Goal: Information Seeking & Learning: Learn about a topic

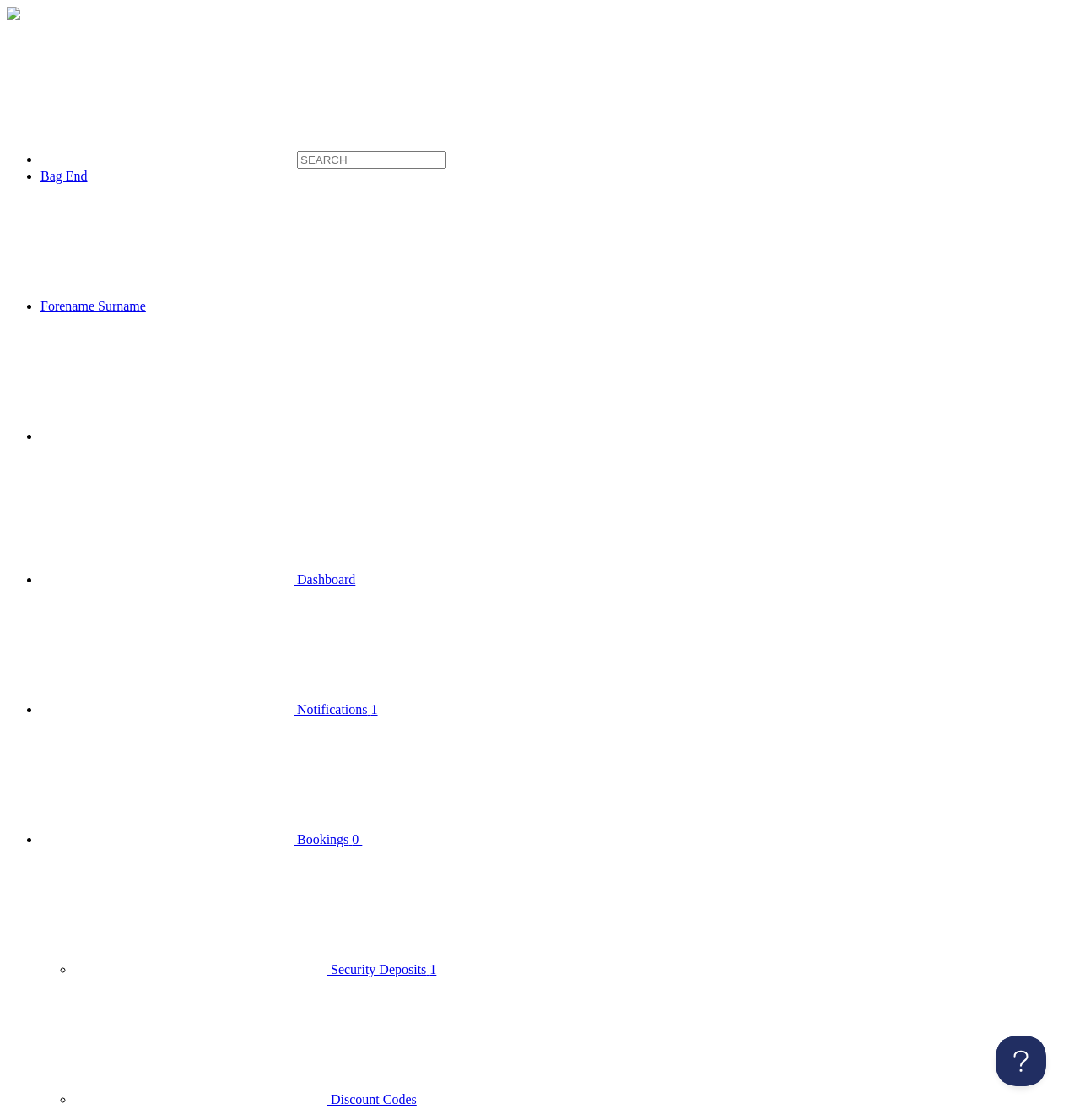
click at [297, 832] on span "Bookings" at bounding box center [322, 839] width 52 height 15
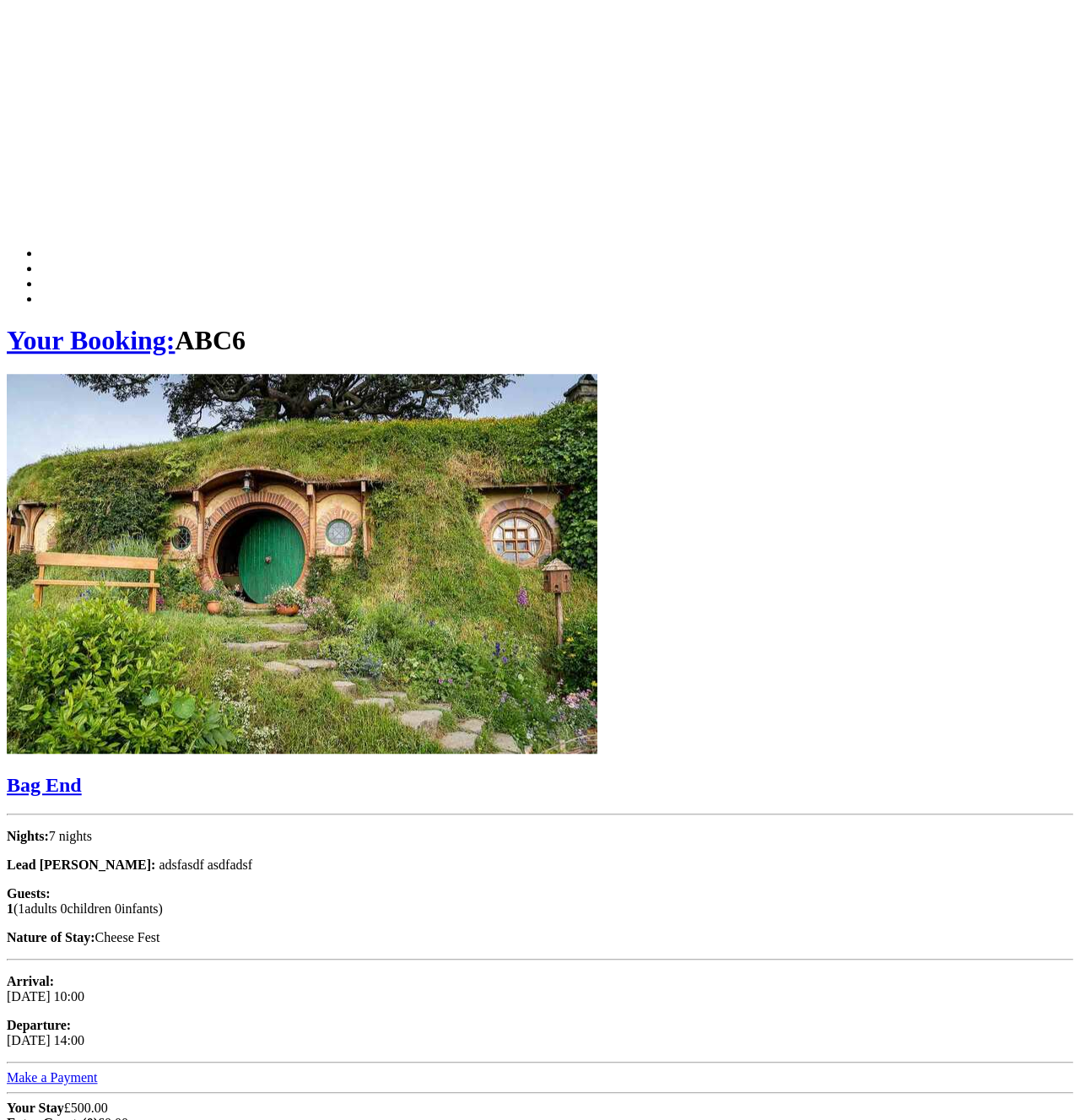
scroll to position [468, 0]
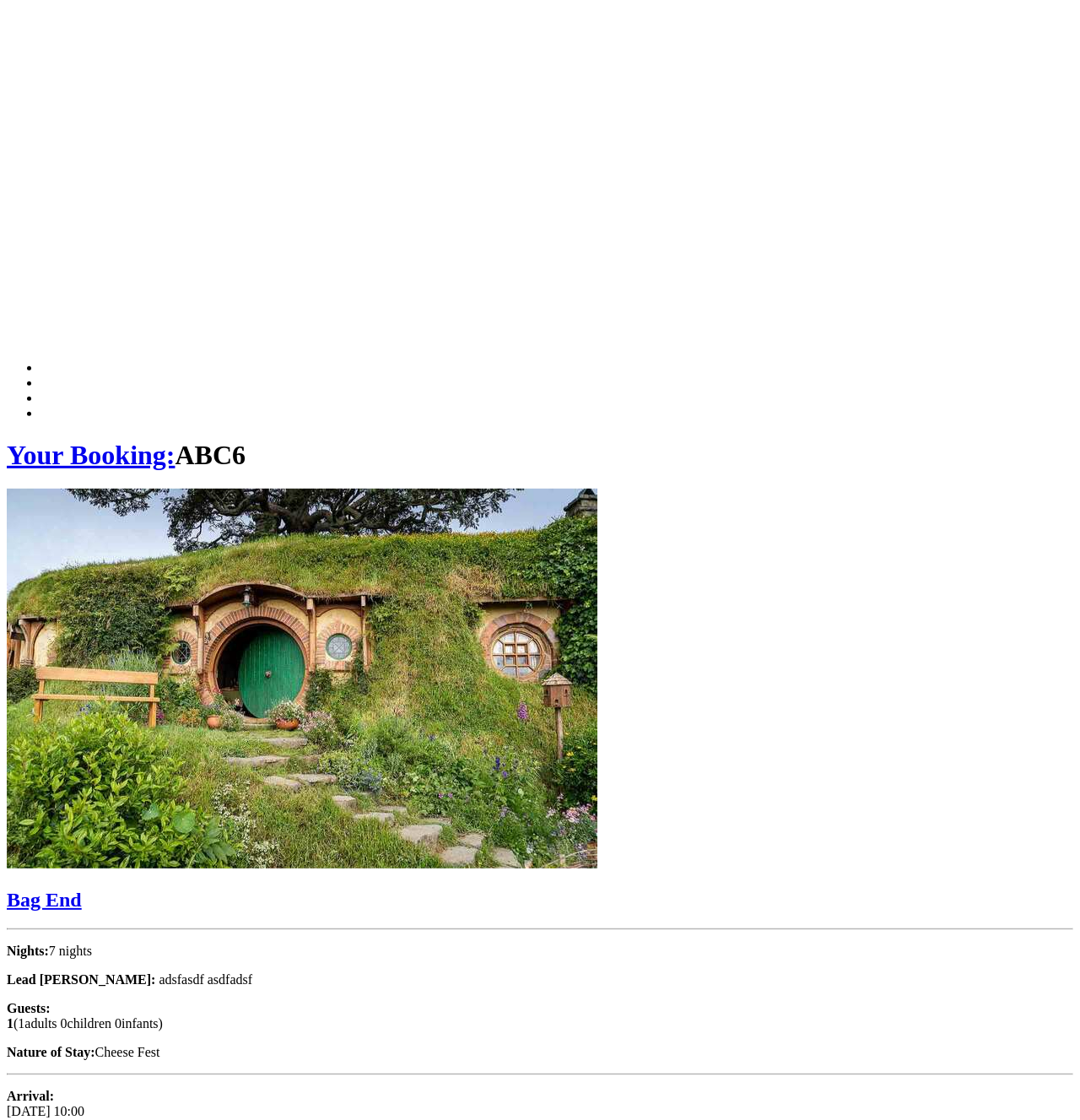
scroll to position [38, 0]
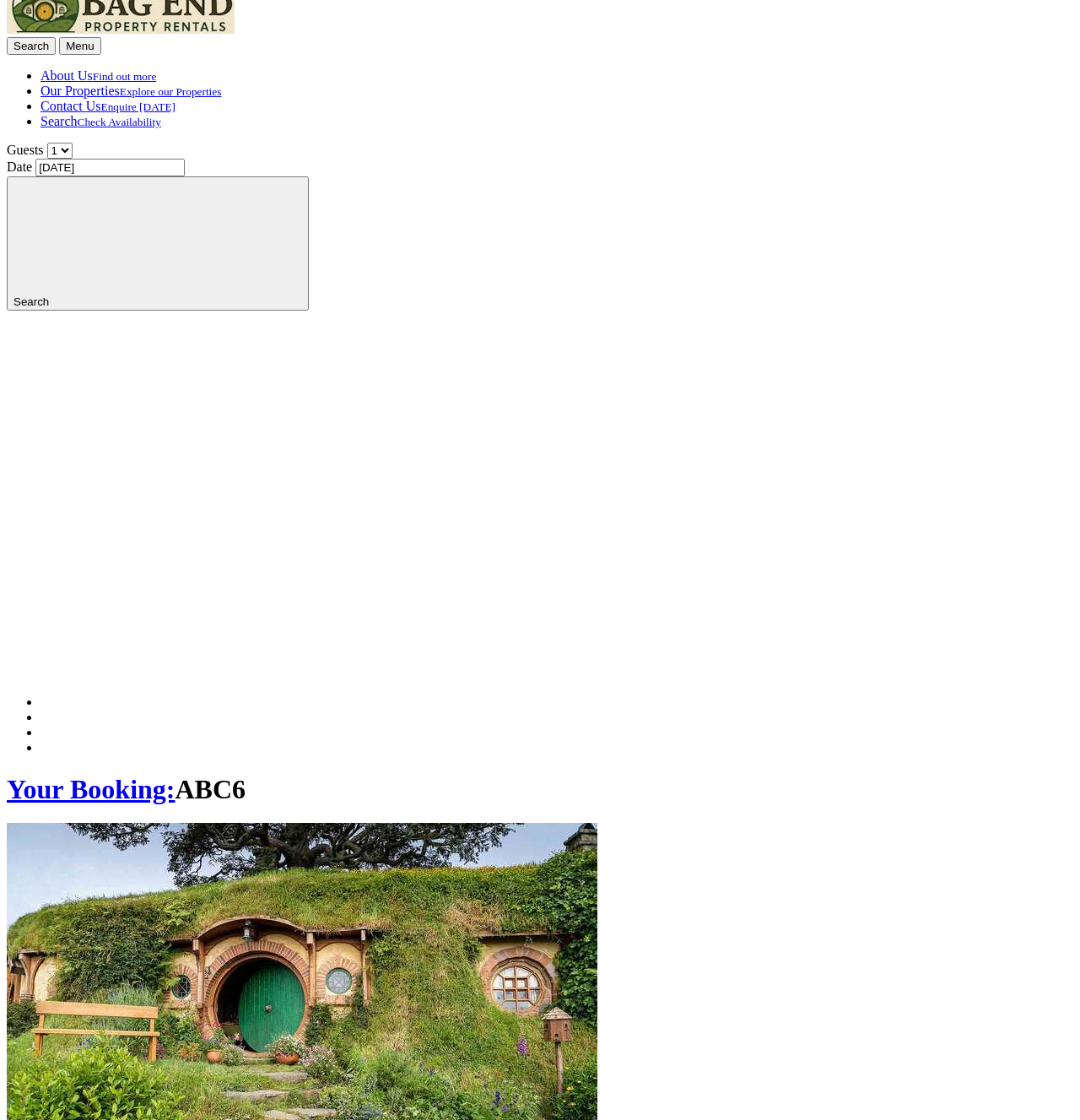
click at [221, 84] on link "Our Properties Explore our Properties" at bounding box center [131, 91] width 180 height 15
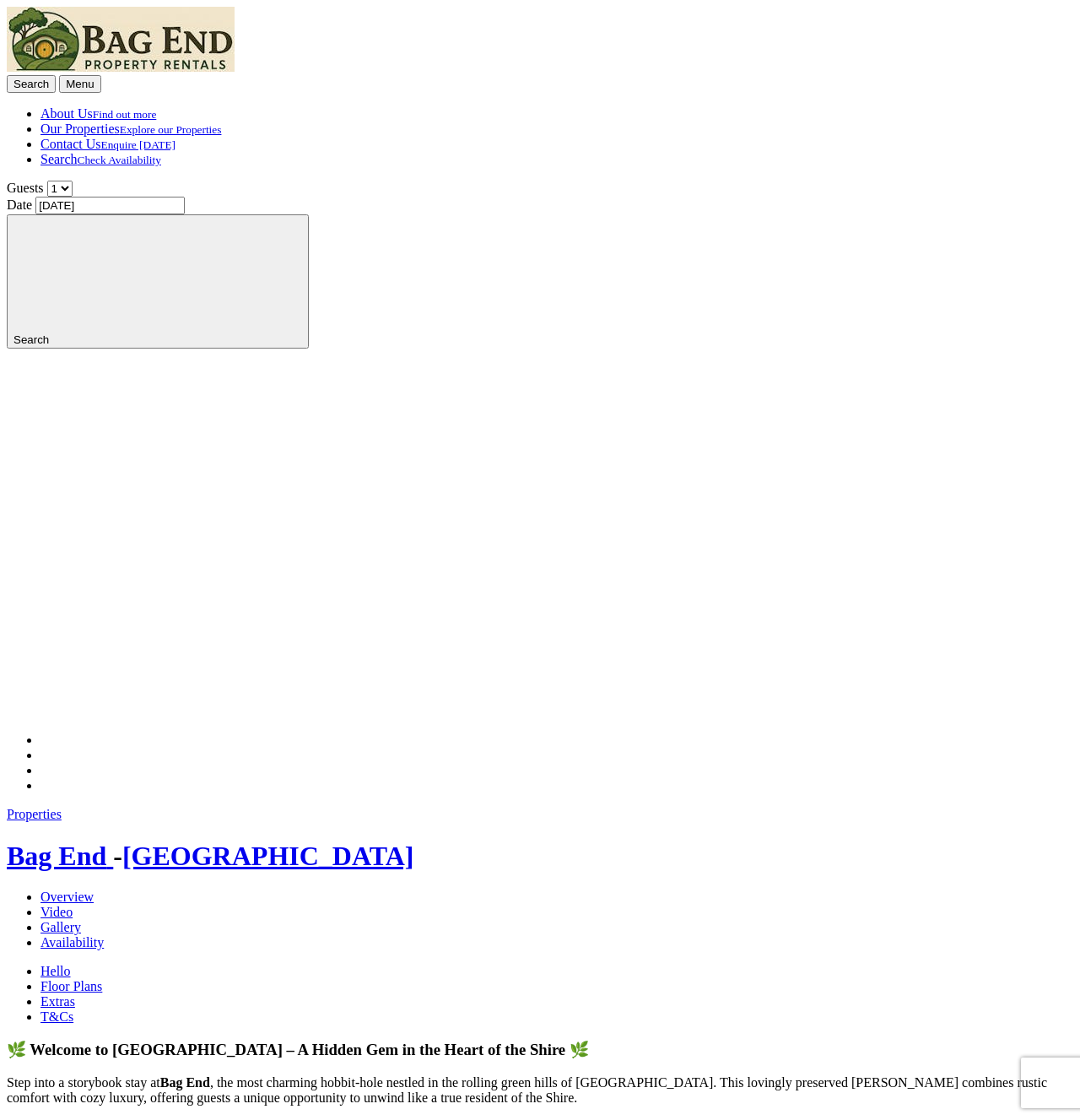
click at [75, 994] on link "Extras" at bounding box center [58, 1001] width 34 height 15
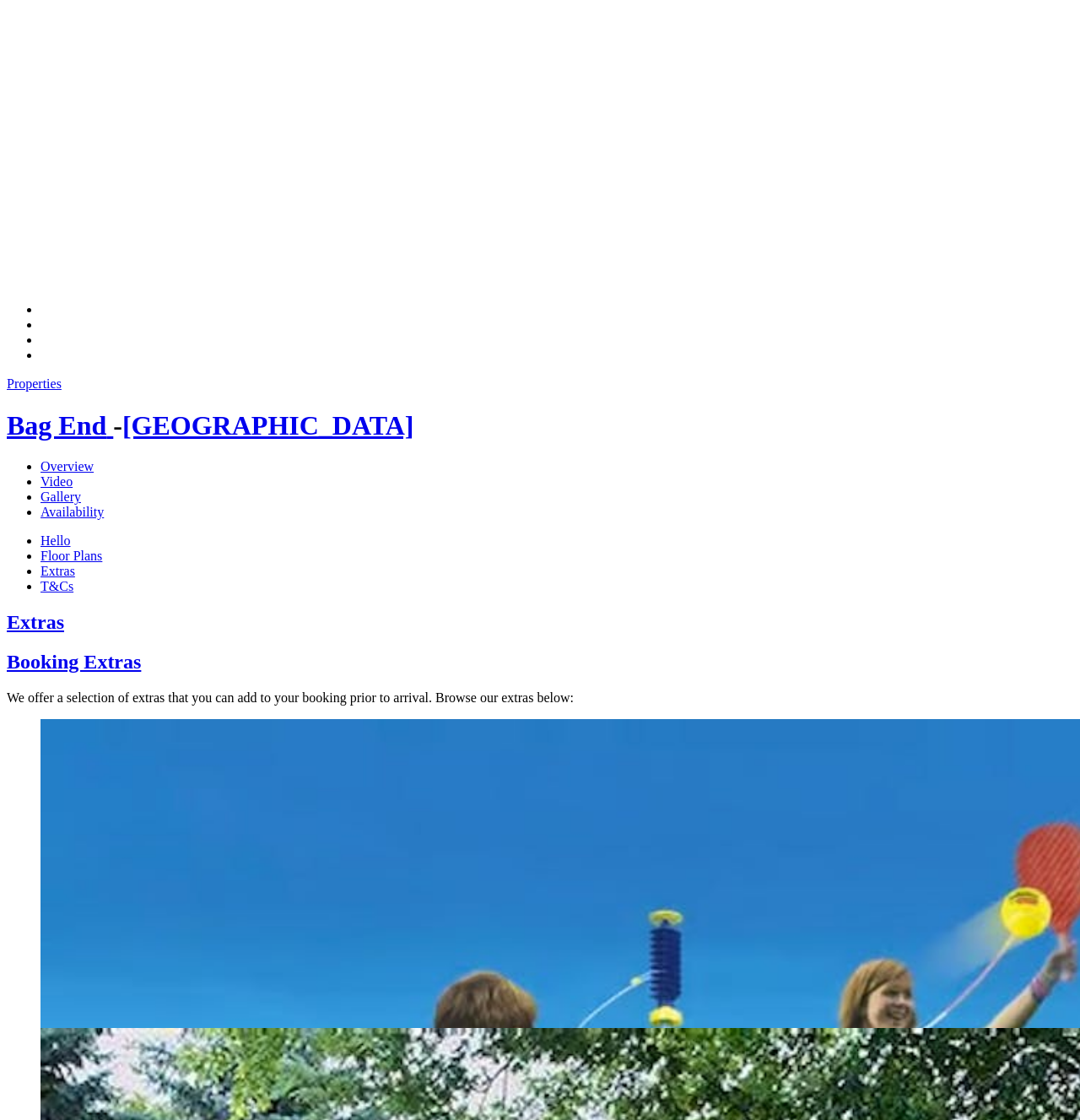
scroll to position [689, 0]
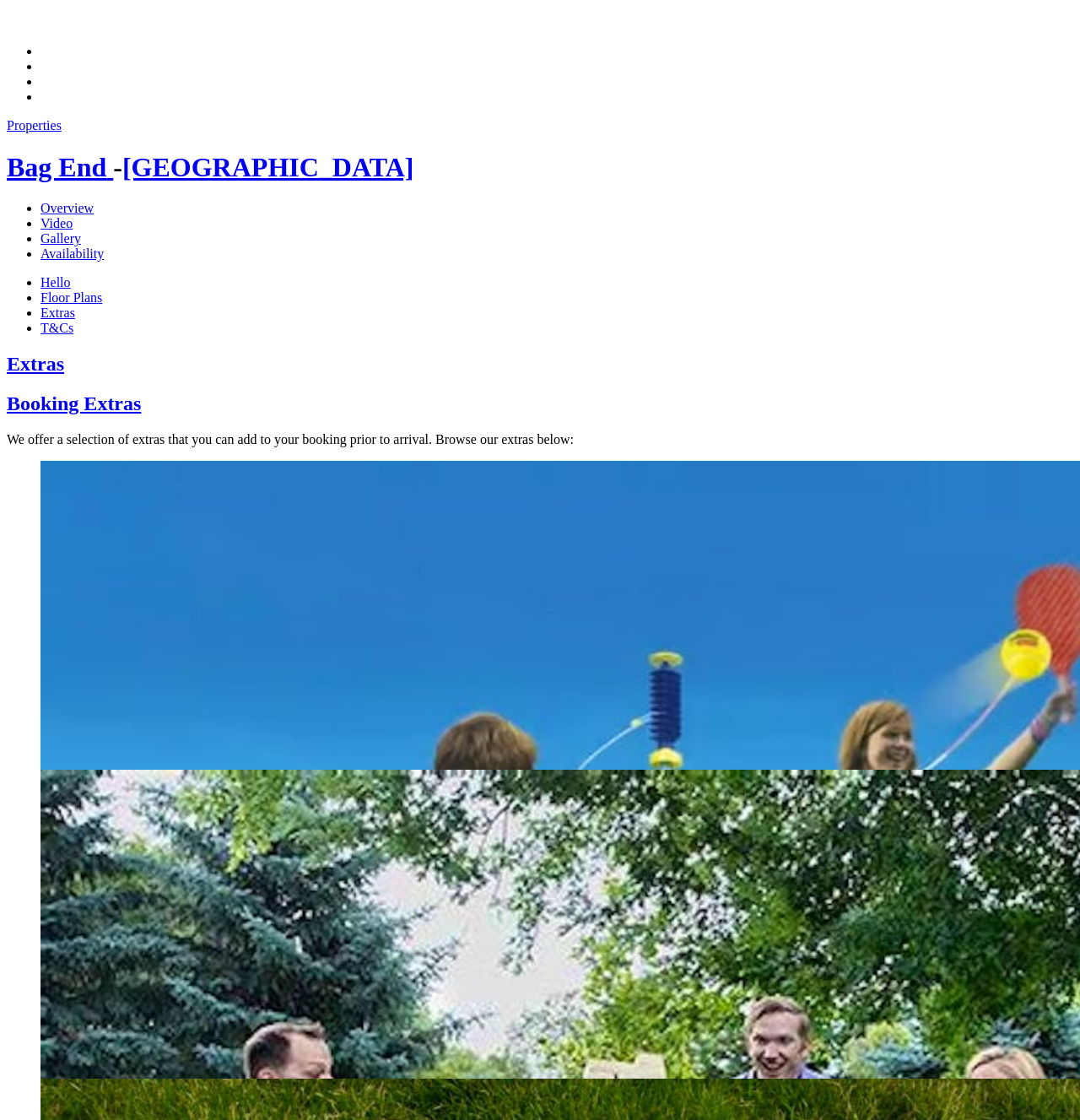
drag, startPoint x: 56, startPoint y: 877, endPoint x: 277, endPoint y: 877, distance: 221.0
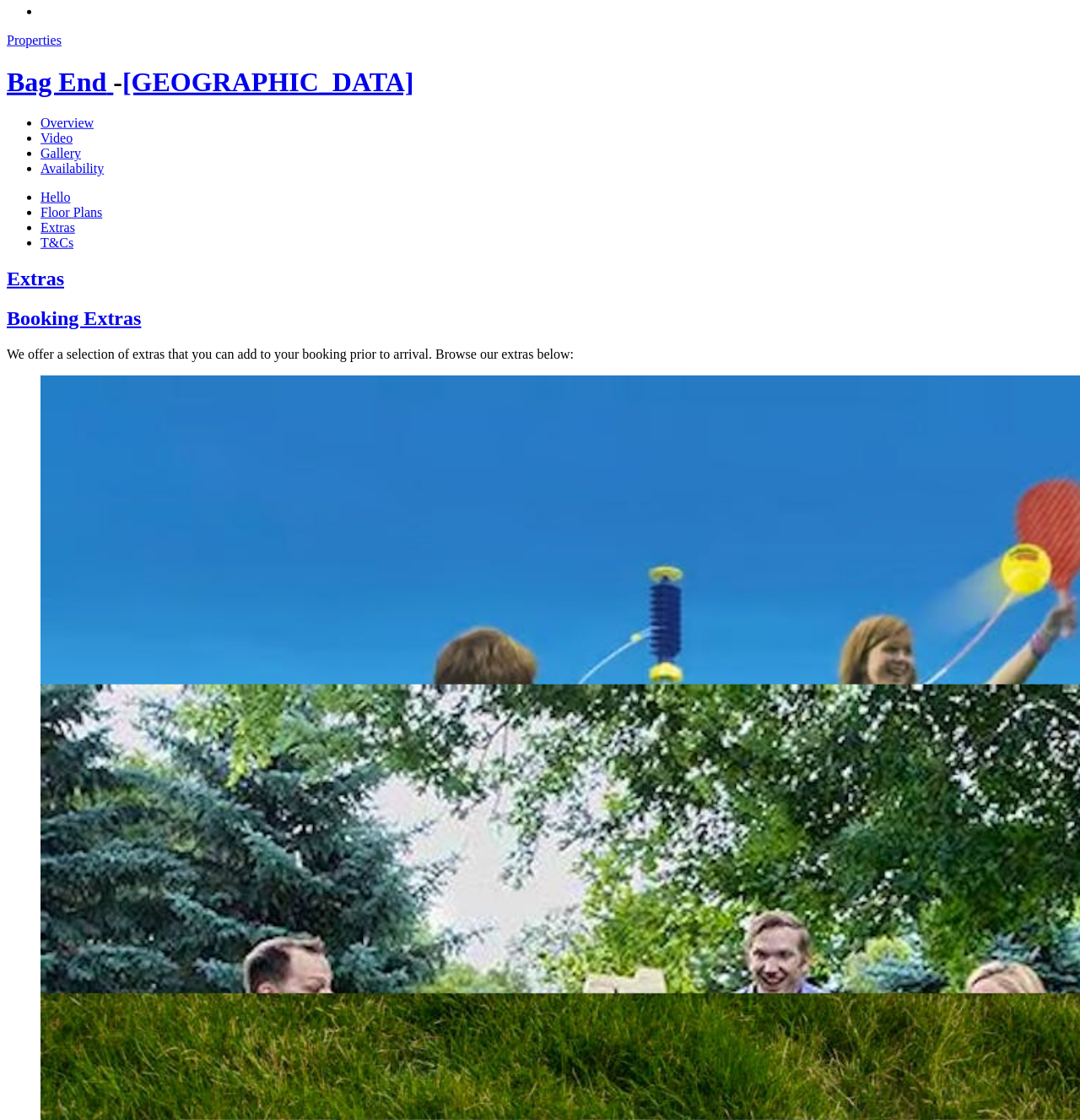
scroll to position [775, 0]
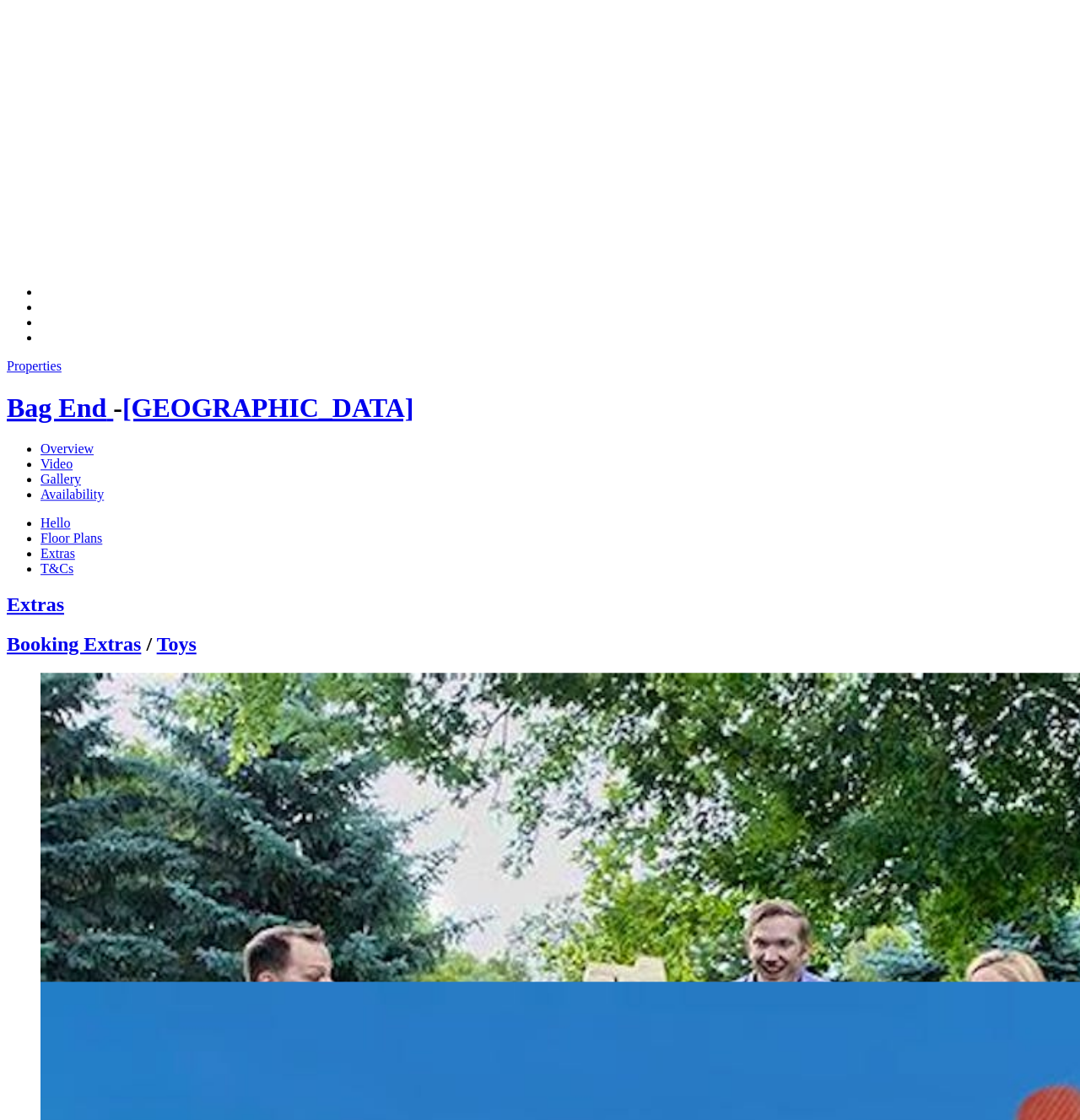
scroll to position [471, 0]
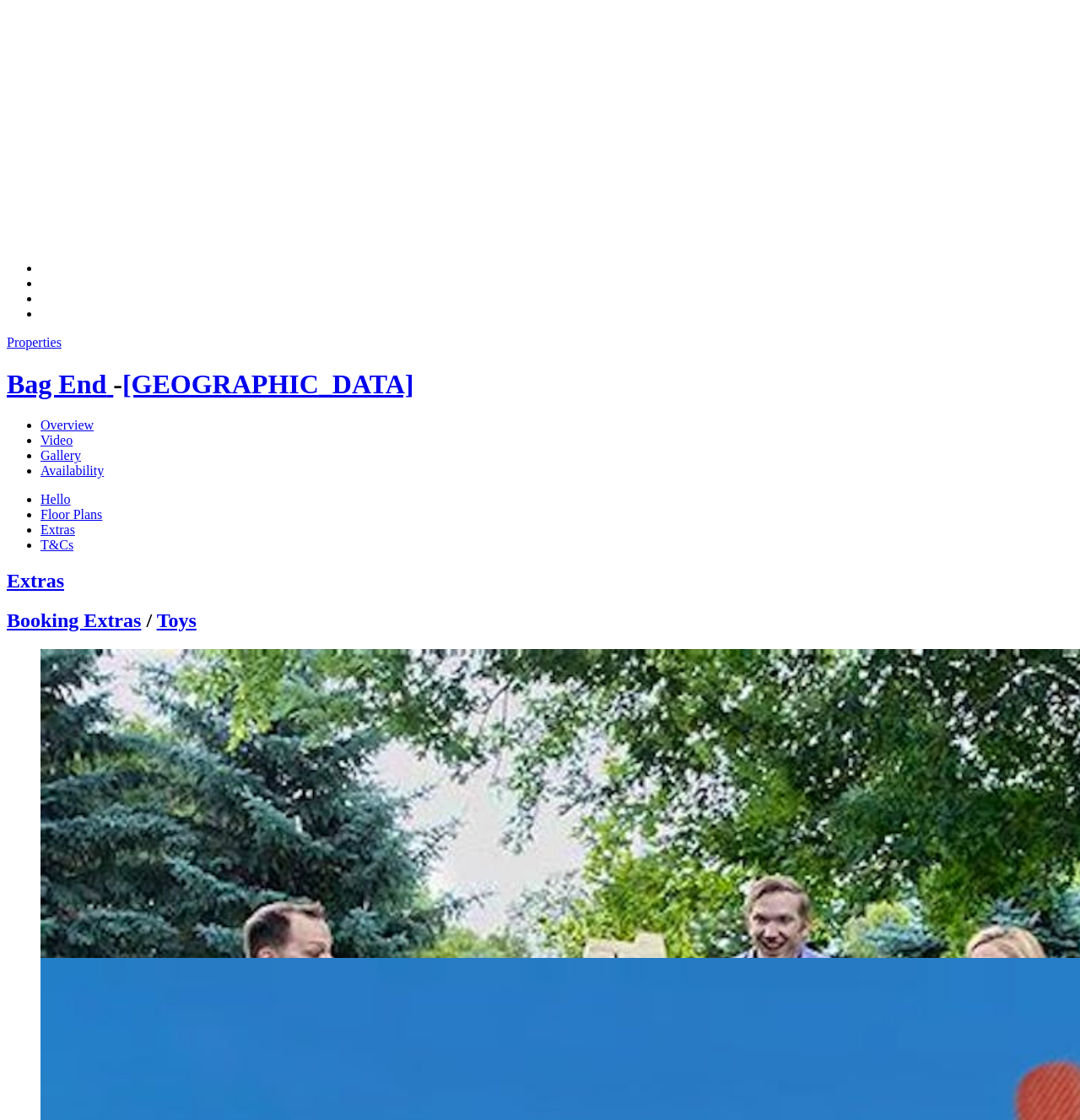
click at [114, 609] on link "Booking Extras" at bounding box center [74, 620] width 135 height 21
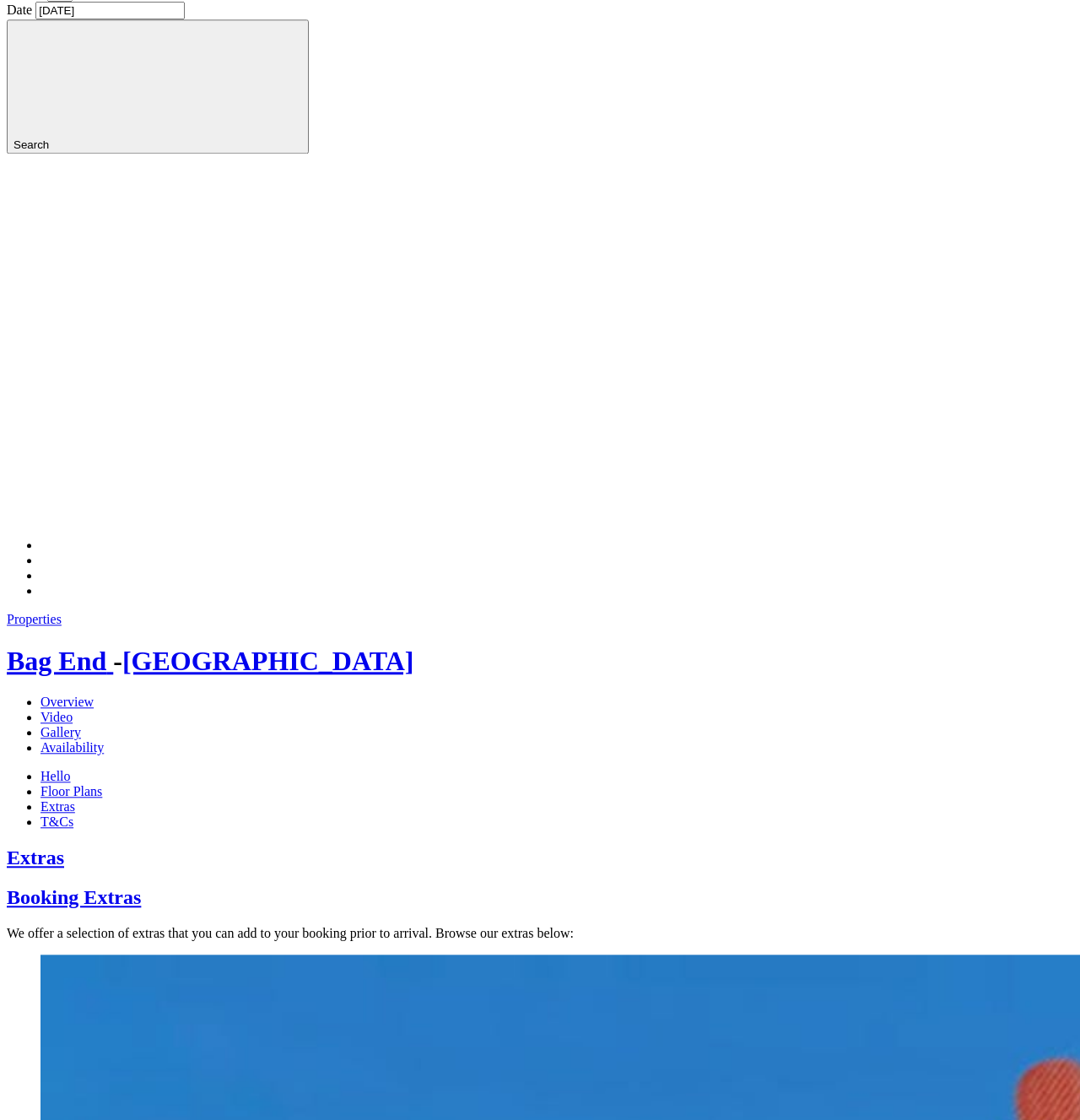
scroll to position [344, 0]
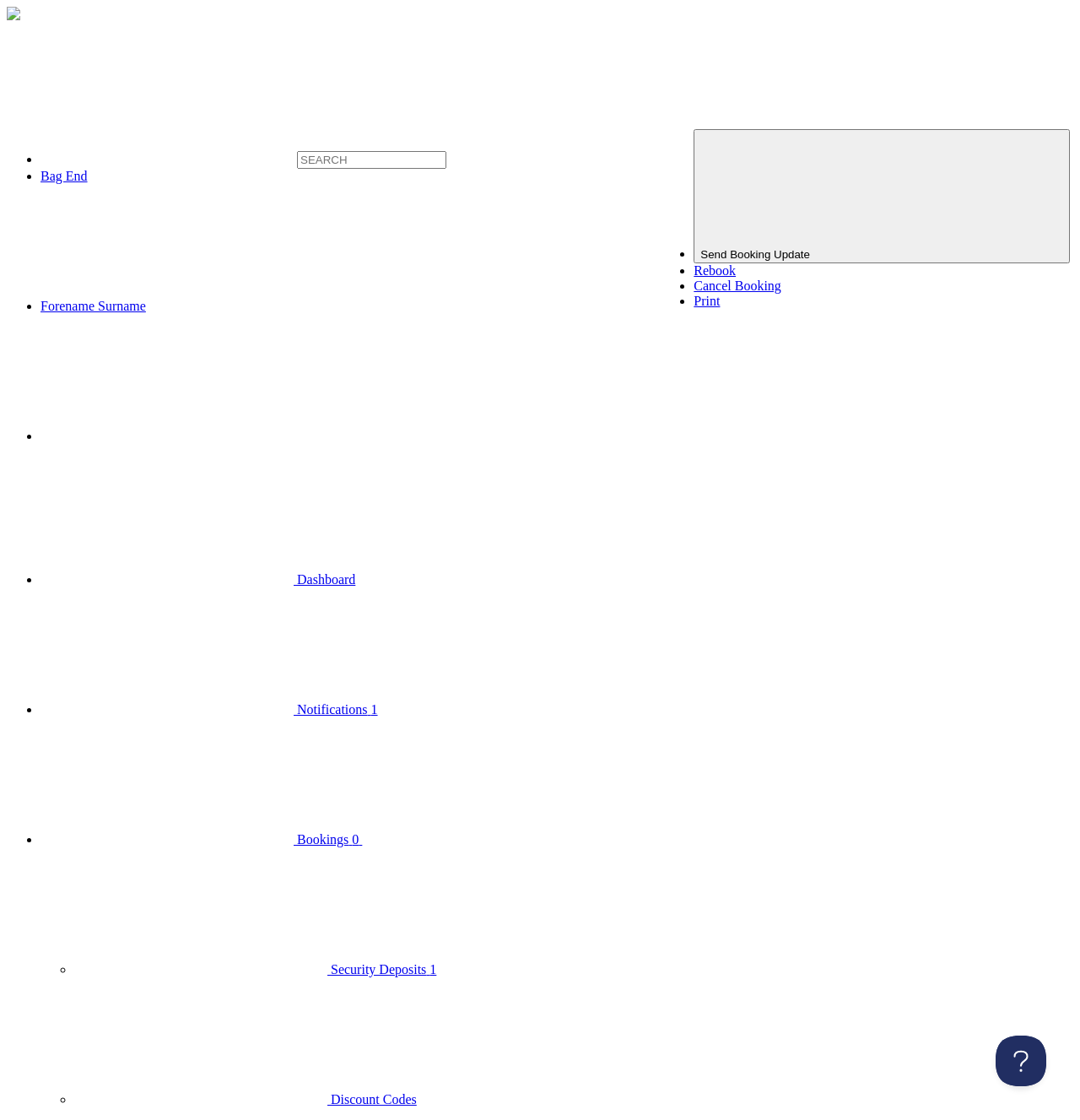
click at [736, 263] on link "Rebook" at bounding box center [714, 270] width 42 height 15
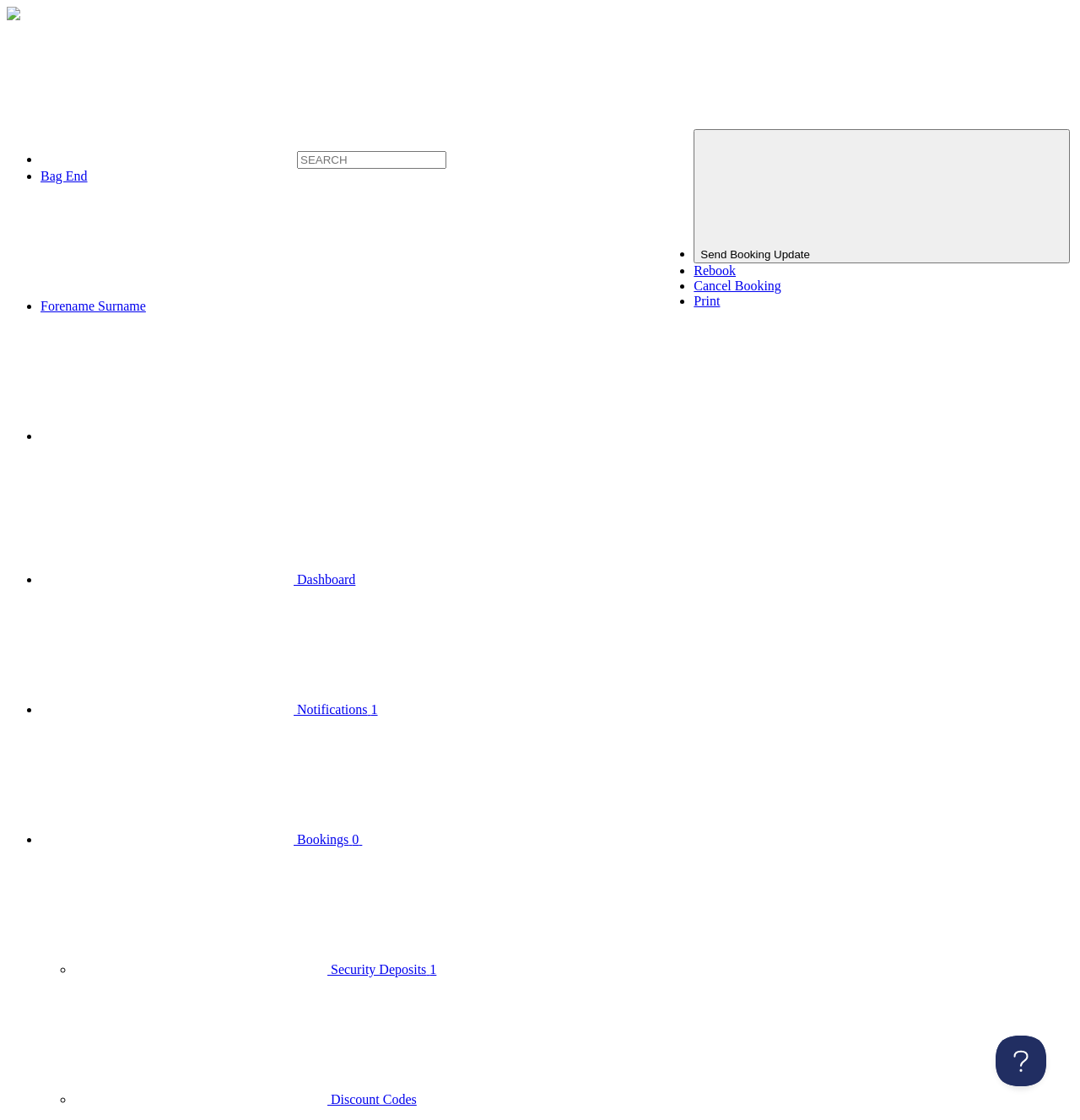
click at [736, 263] on link "Rebook" at bounding box center [714, 270] width 42 height 15
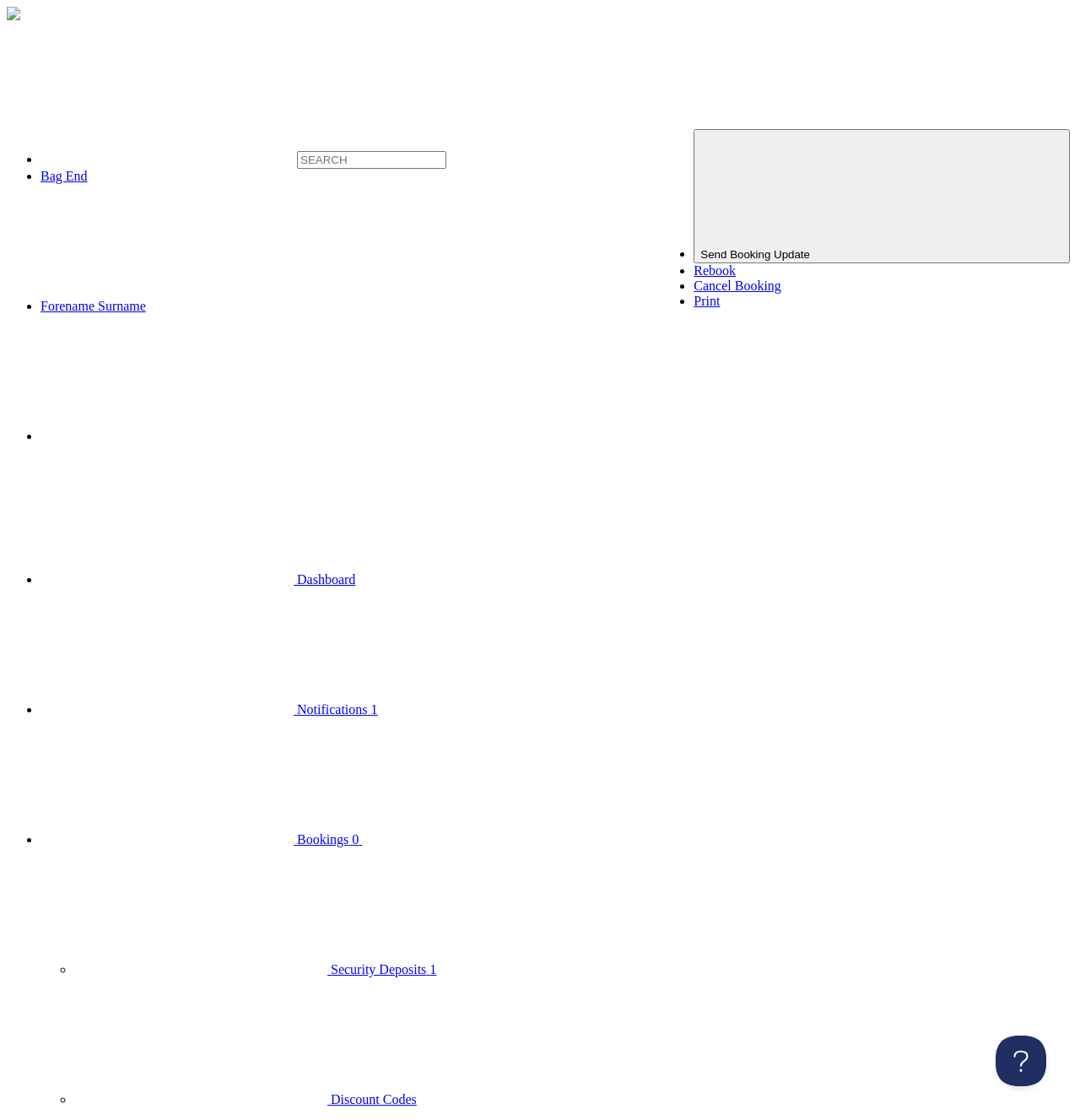
click at [736, 263] on link "Rebook" at bounding box center [714, 270] width 42 height 15
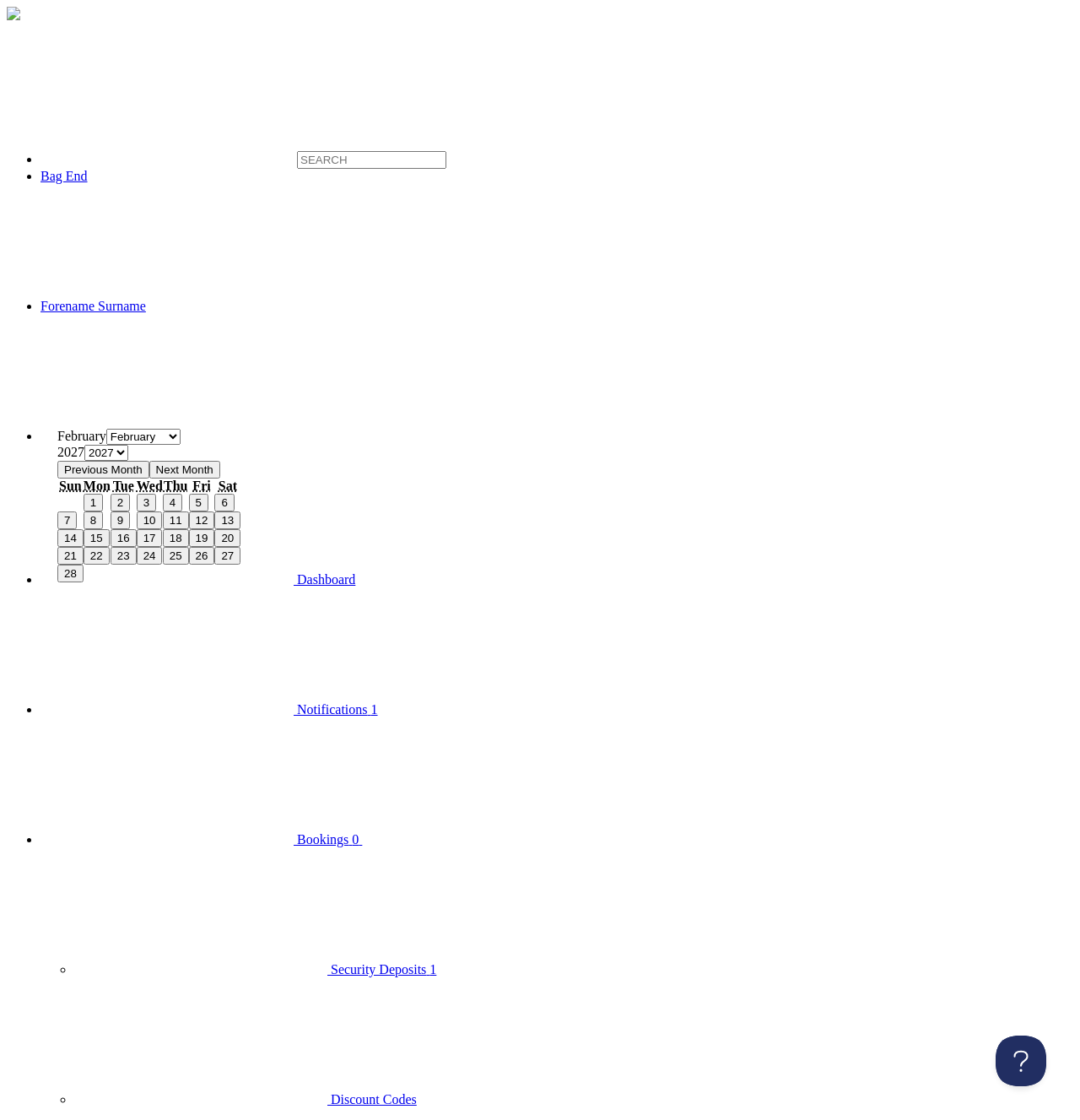
type input "08/02/2027"
type input "2027-02-01T23:59:59"
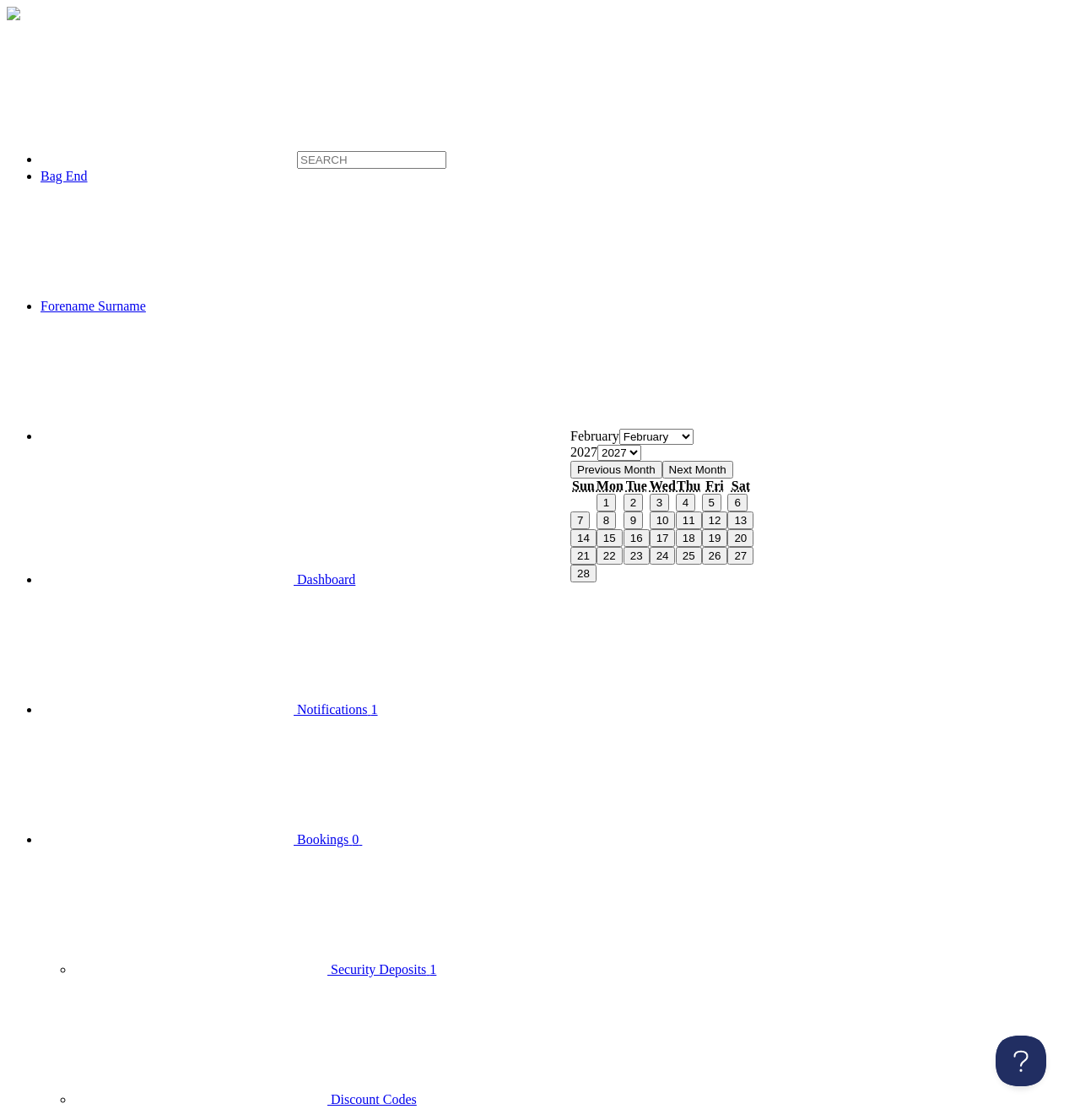
type input "14/02/2027"
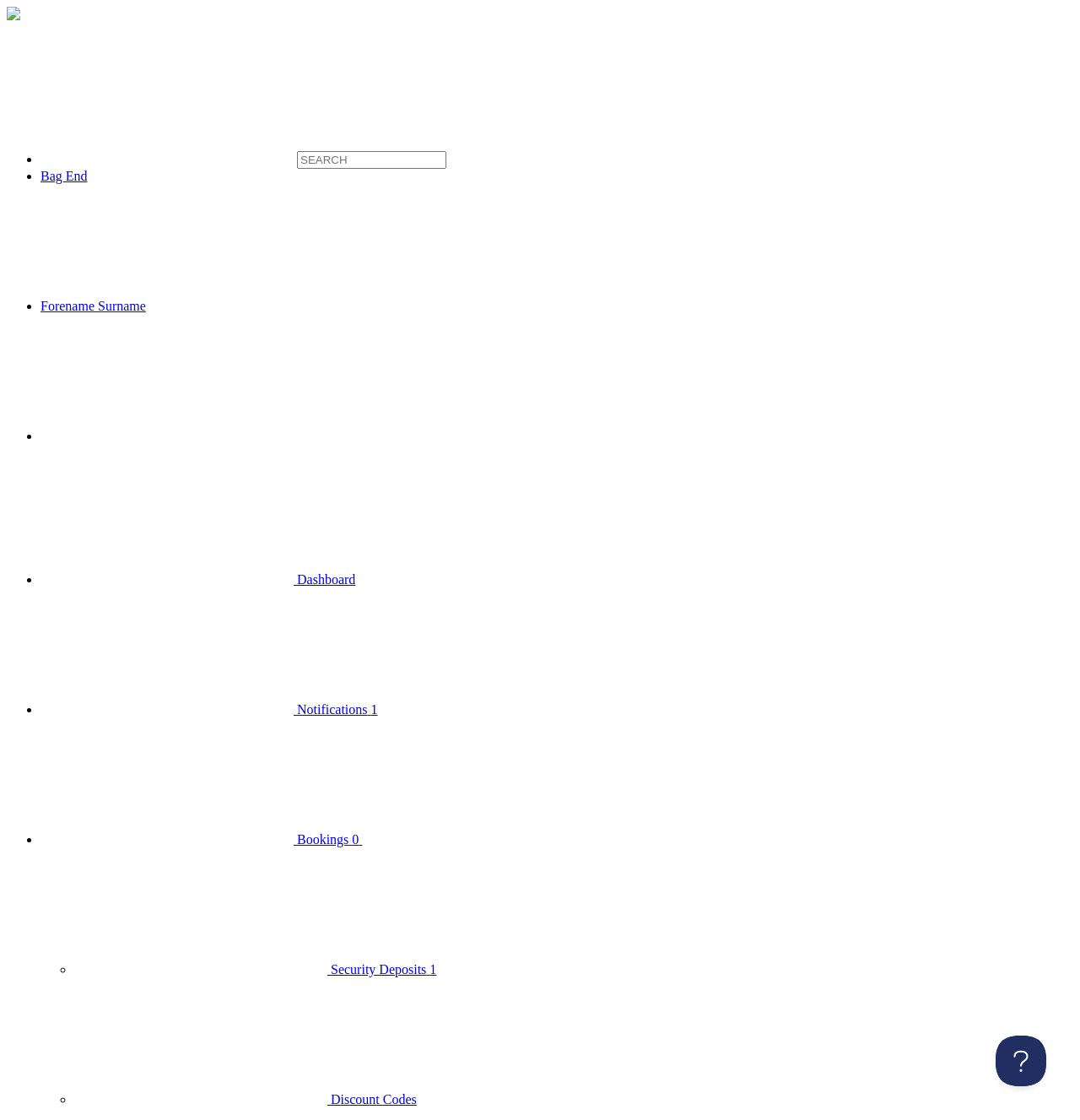
drag, startPoint x: 271, startPoint y: 765, endPoint x: 279, endPoint y: 756, distance: 12.0
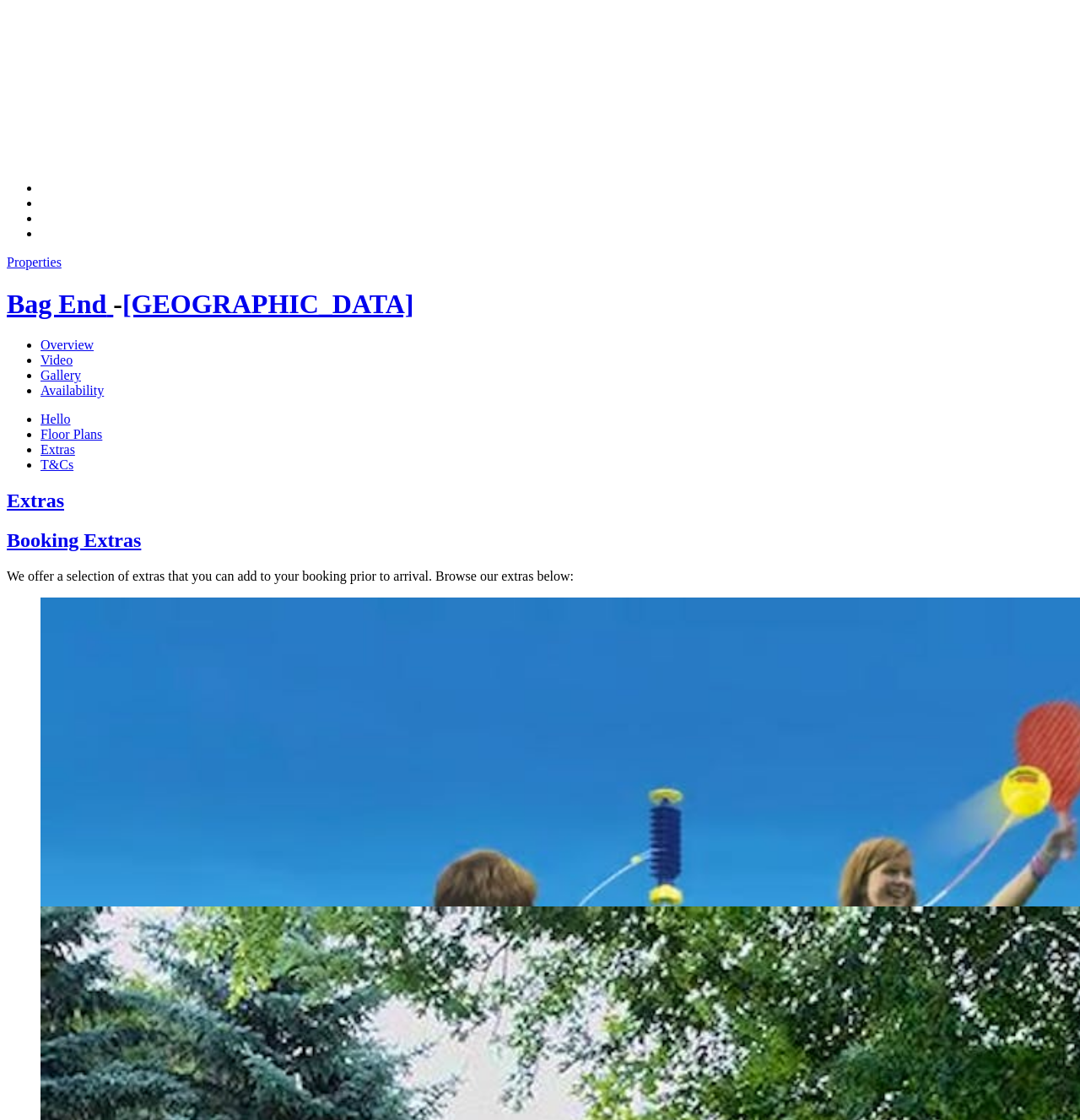
scroll to position [557, 0]
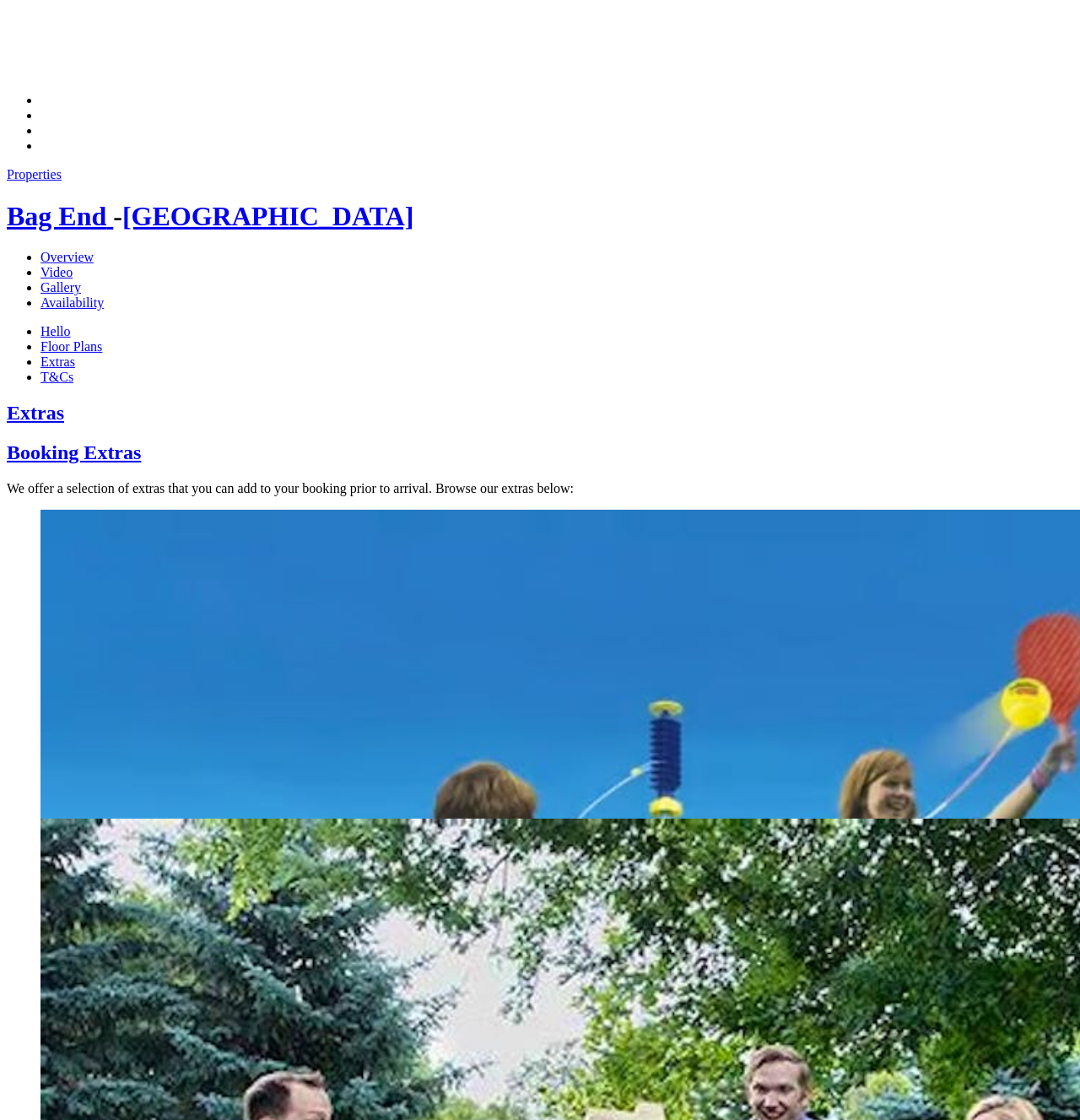
scroll to position [640, 0]
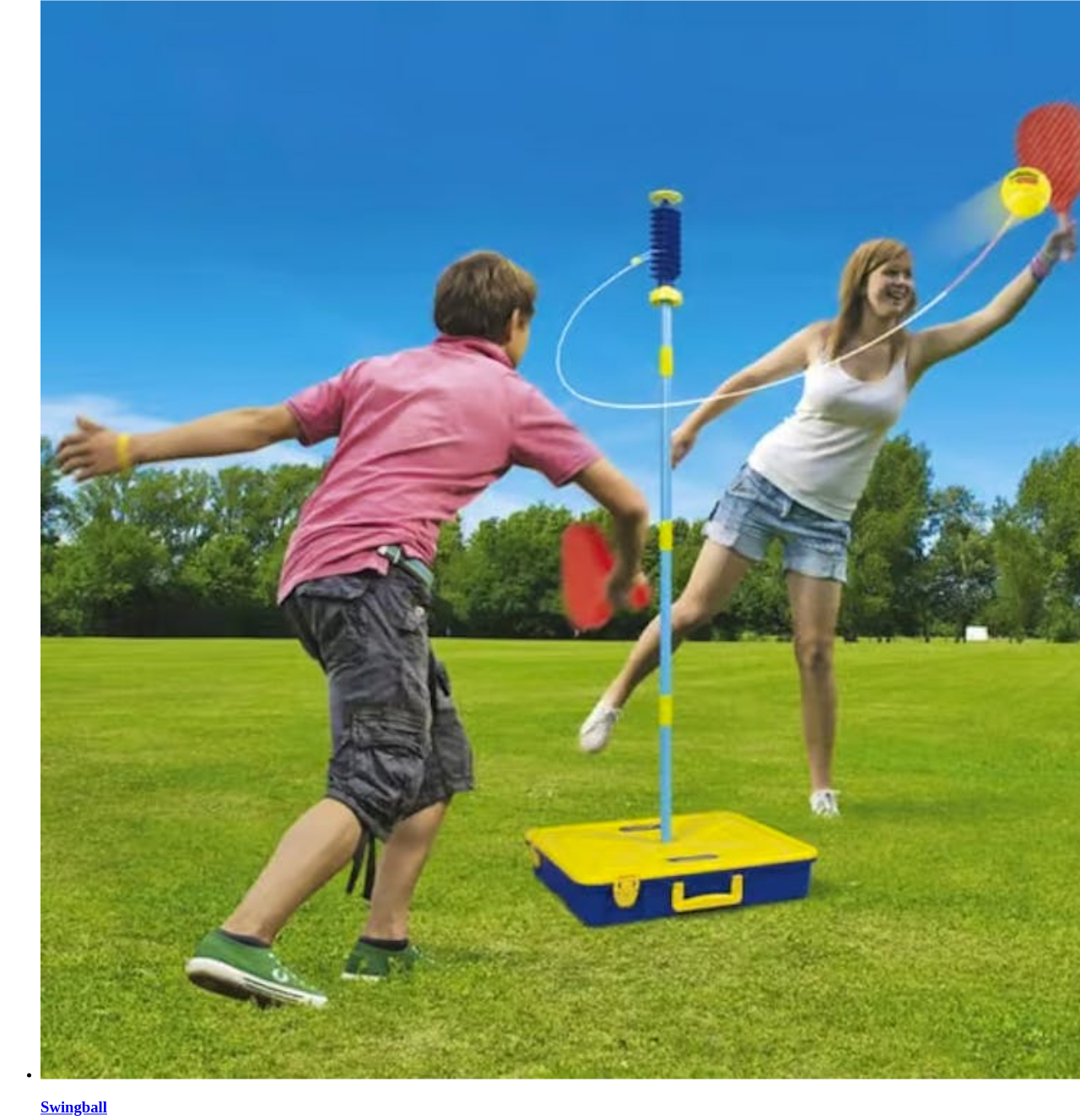
scroll to position [811, 0]
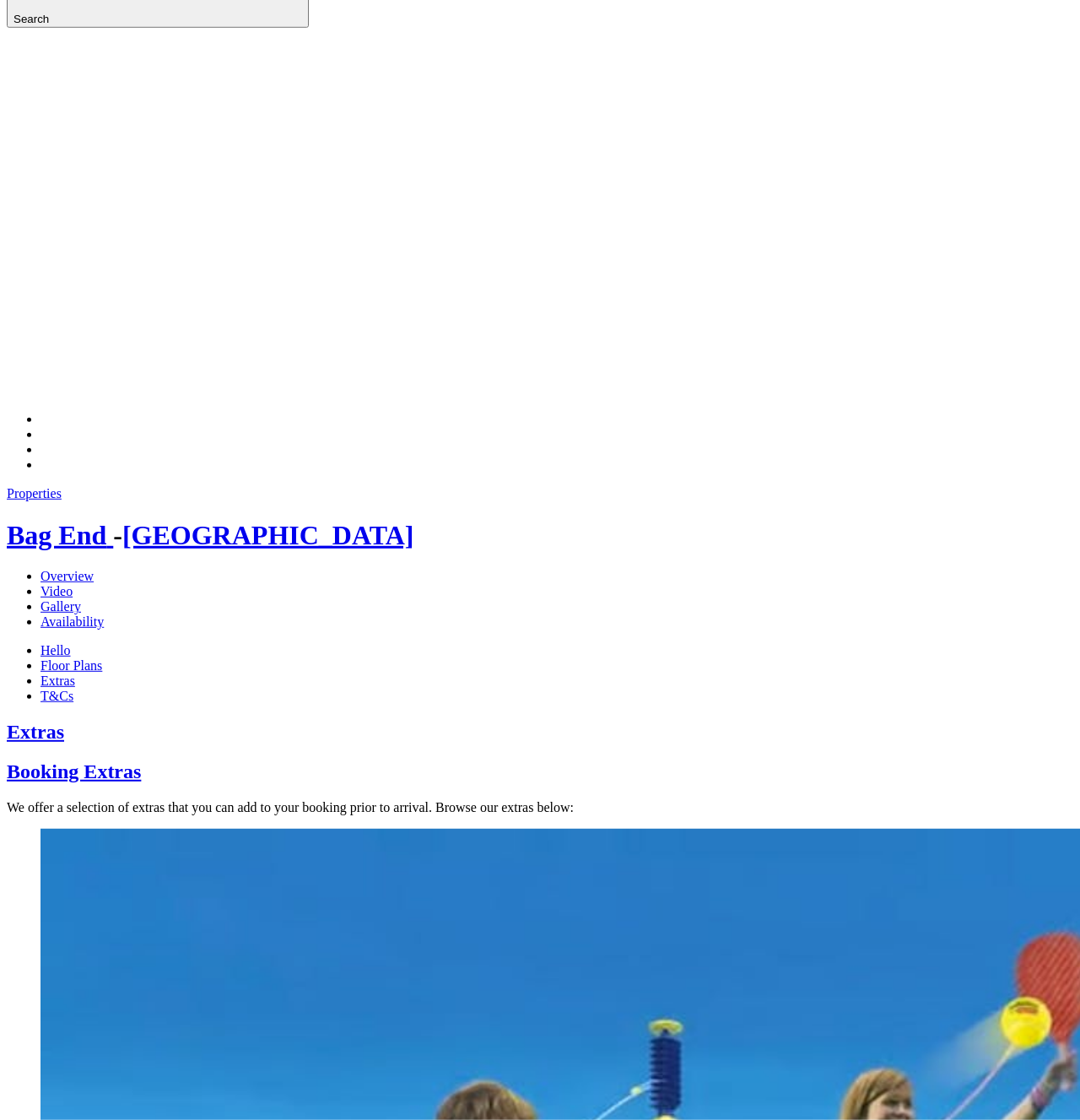
scroll to position [54, 0]
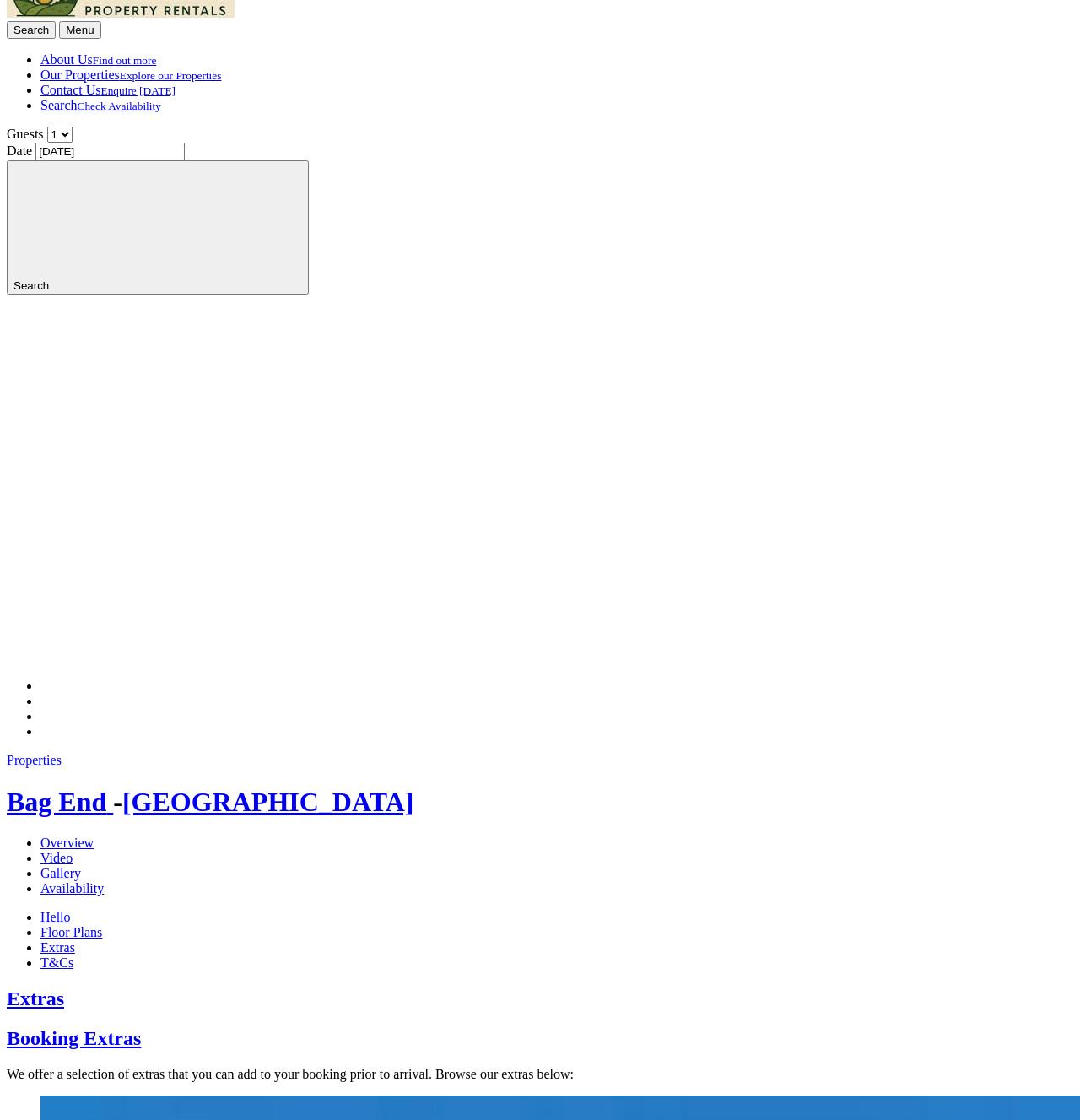
click at [456, 909] on ul "Hello Floor Plans Extras T&Cs" at bounding box center [540, 940] width 1066 height 60
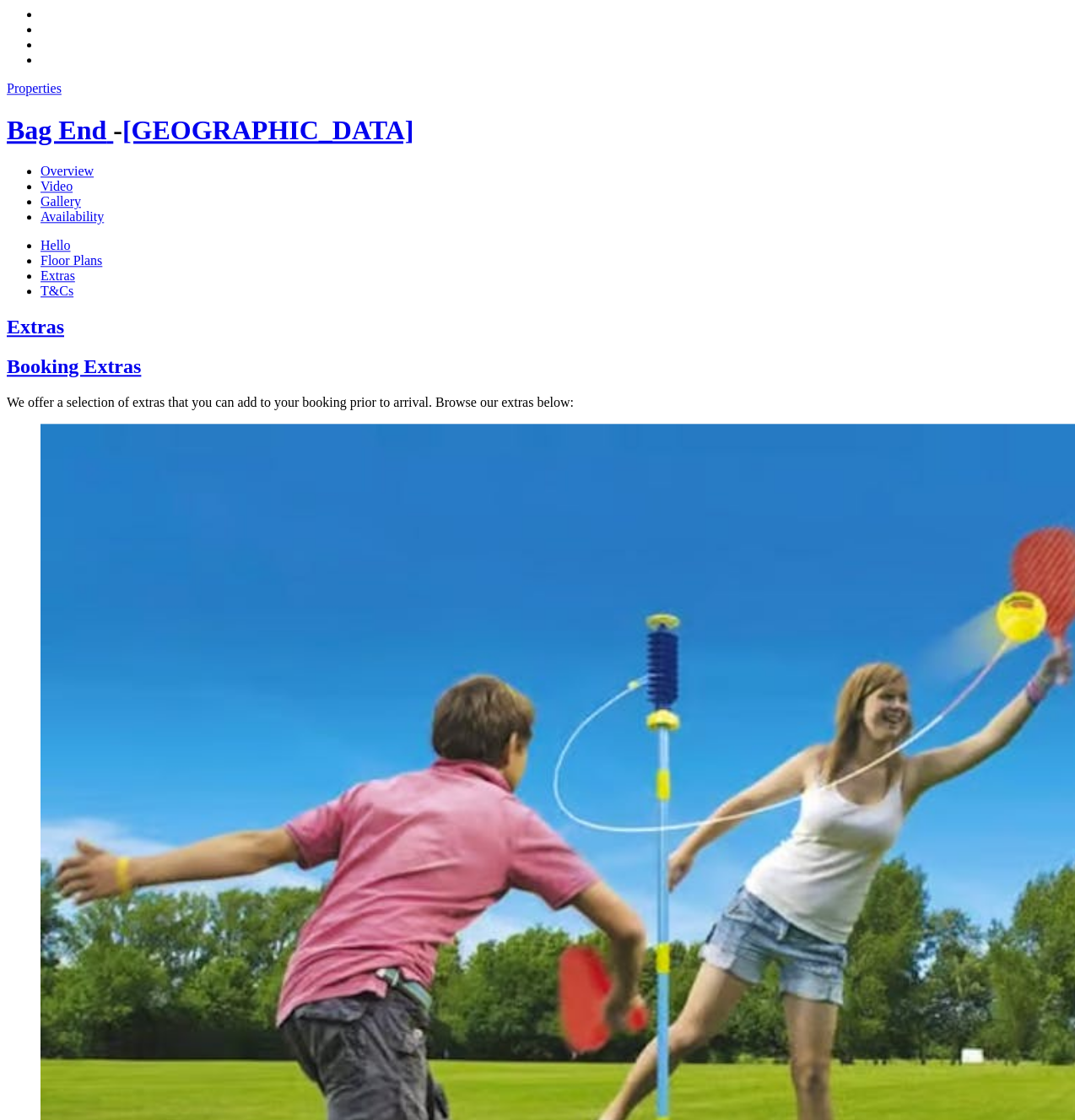
scroll to position [645, 0]
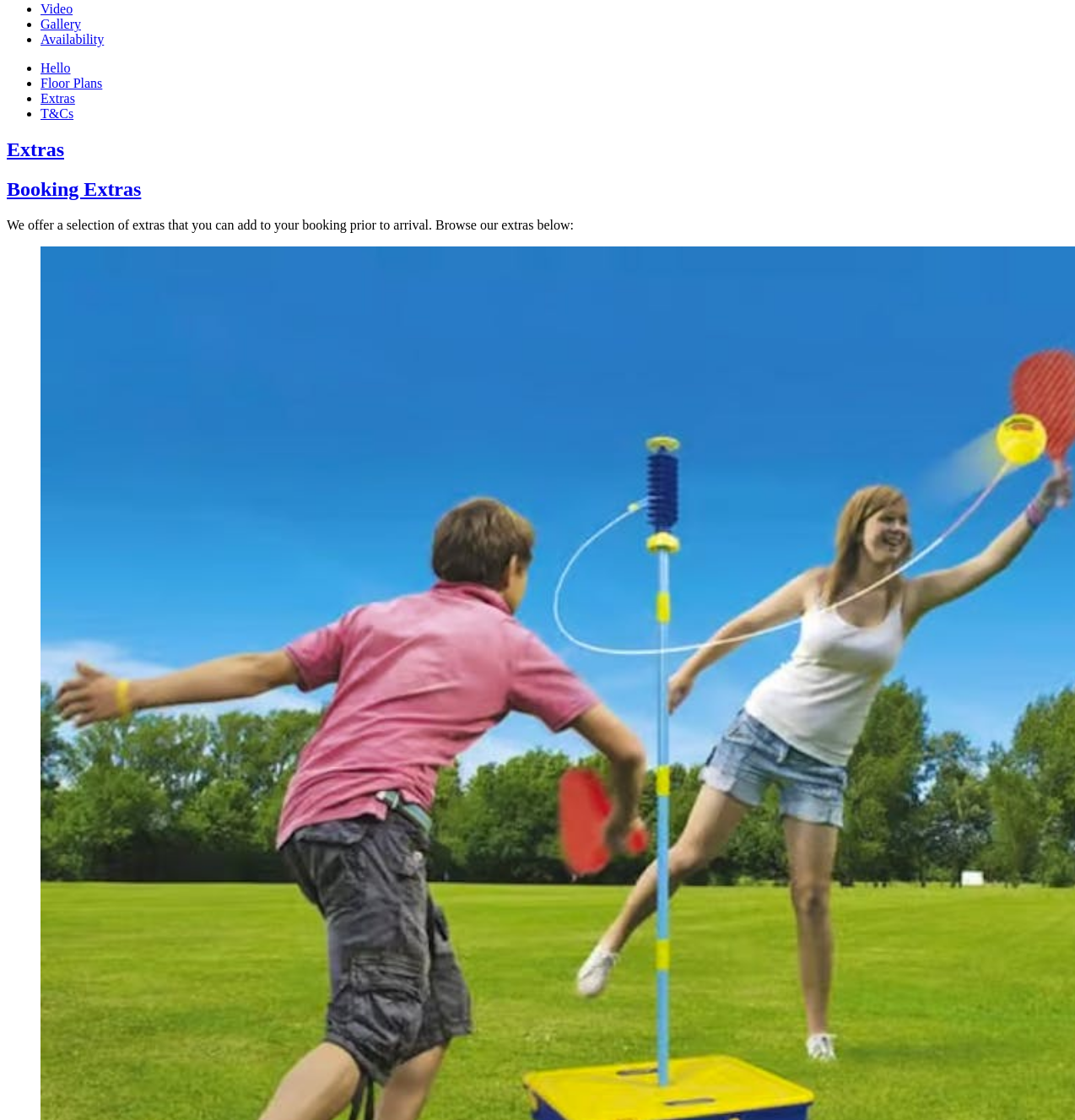
scroll to position [557, 0]
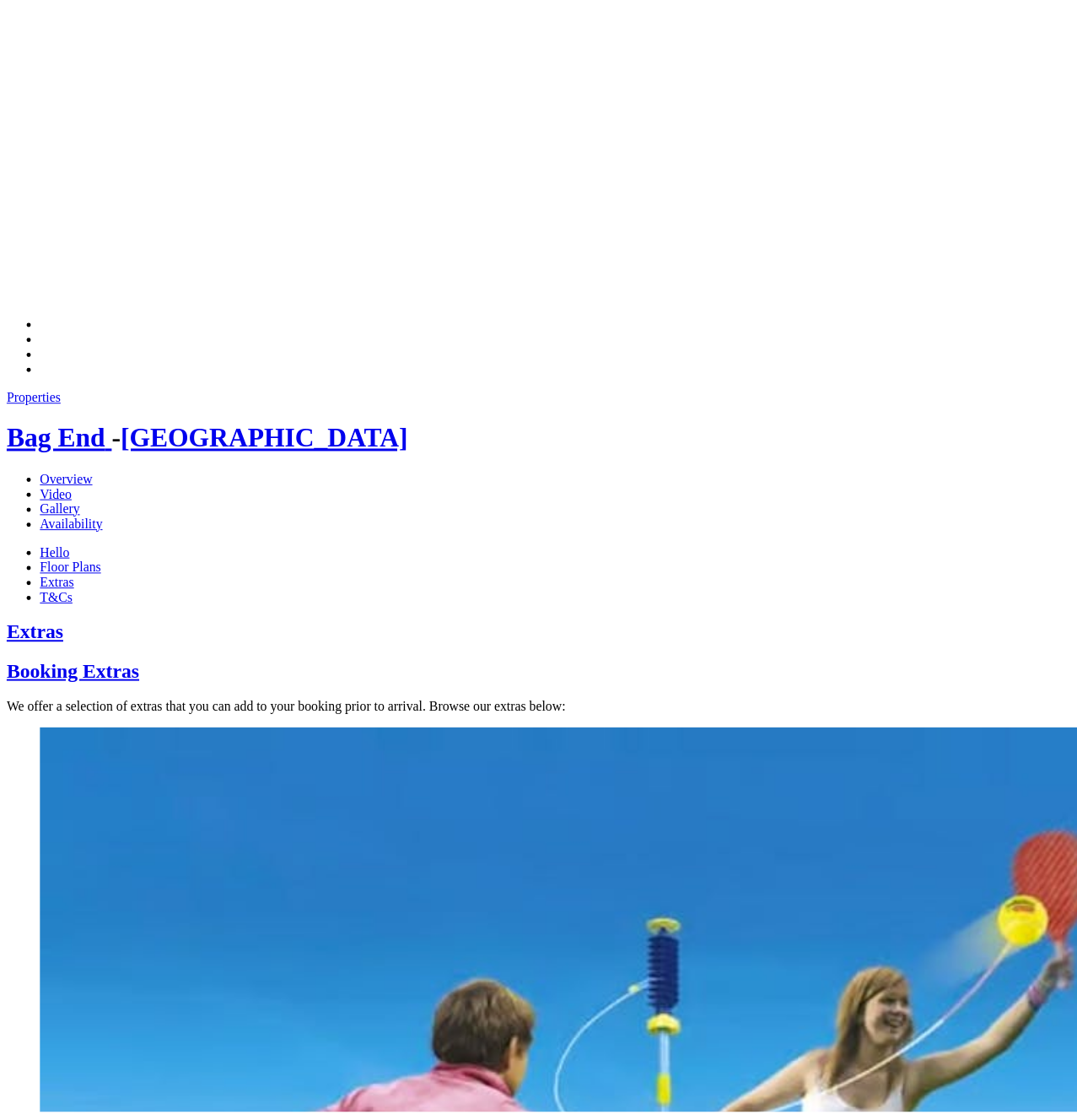
scroll to position [471, 0]
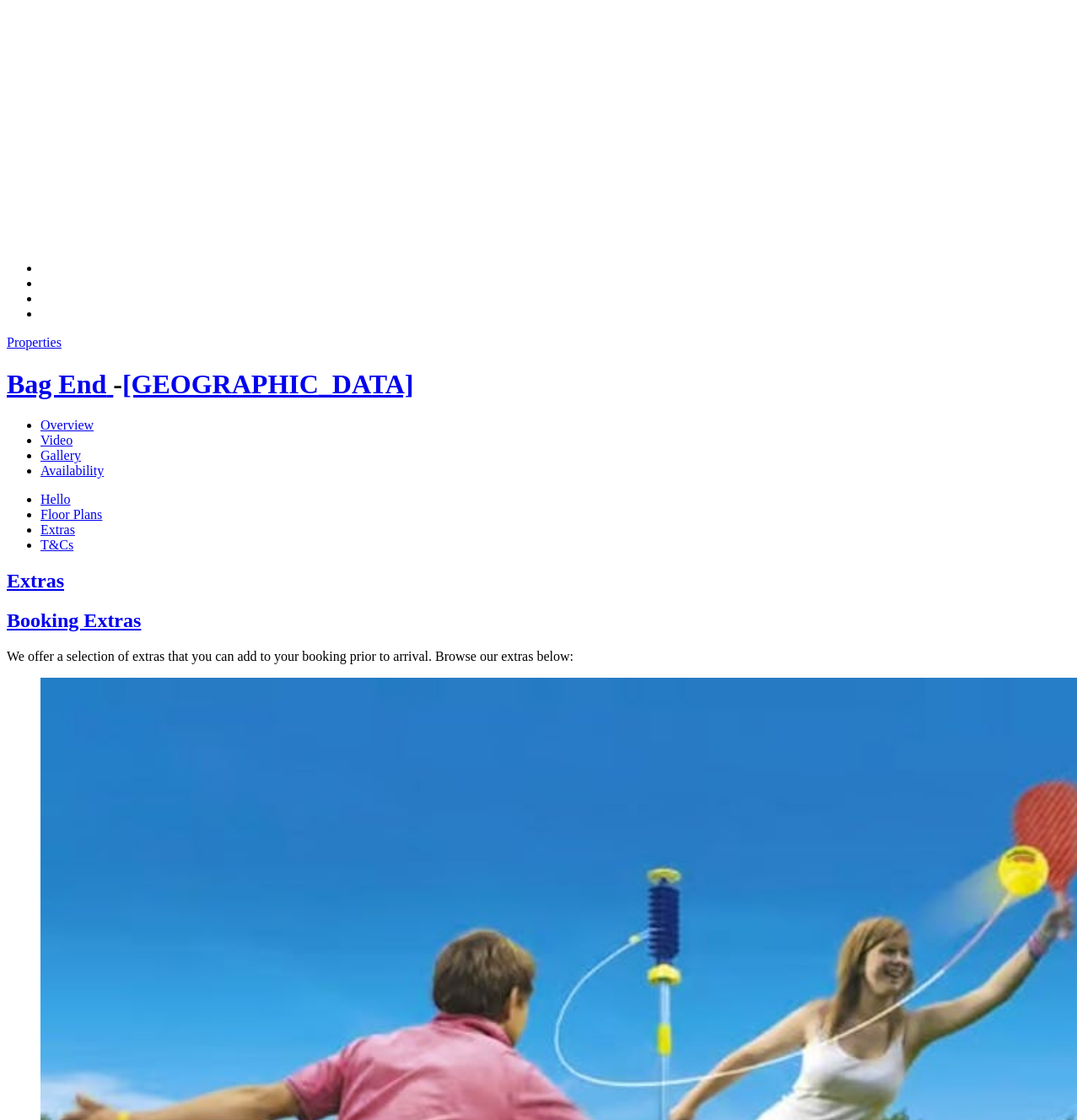
click at [479, 492] on ul "Hello Floor Plans Extras T&Cs" at bounding box center [538, 522] width 1064 height 60
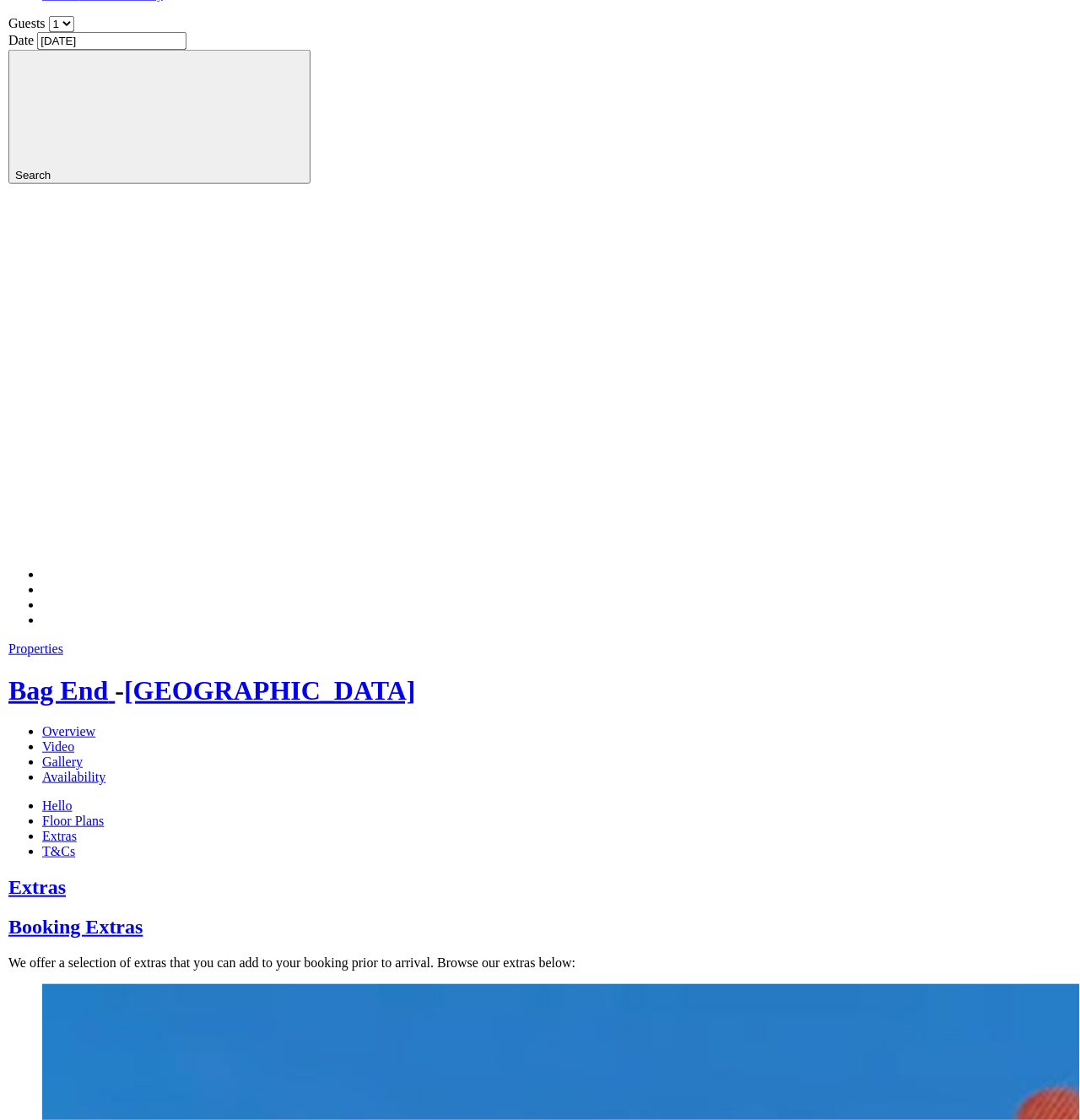
scroll to position [299, 0]
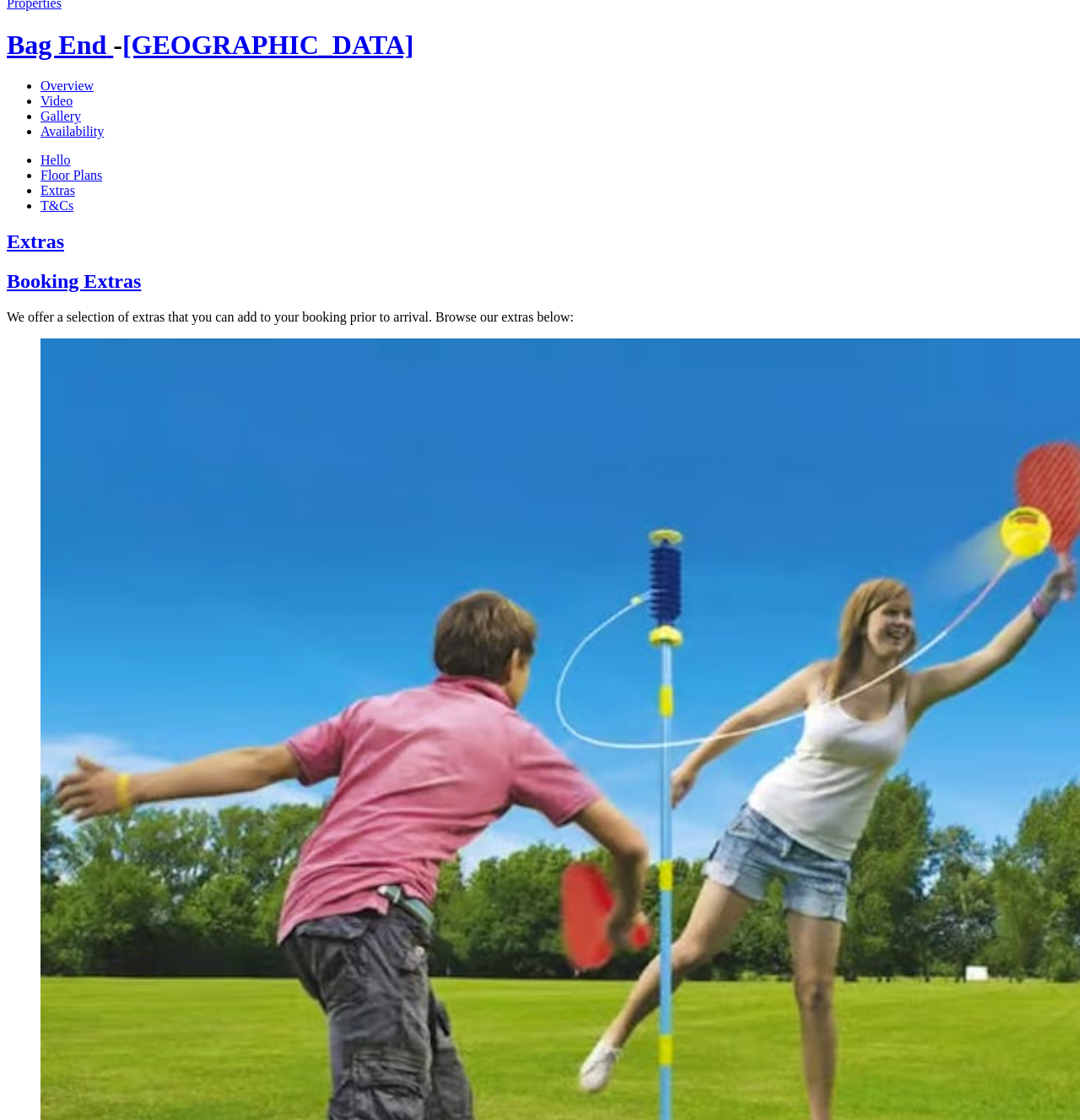
scroll to position [552, 0]
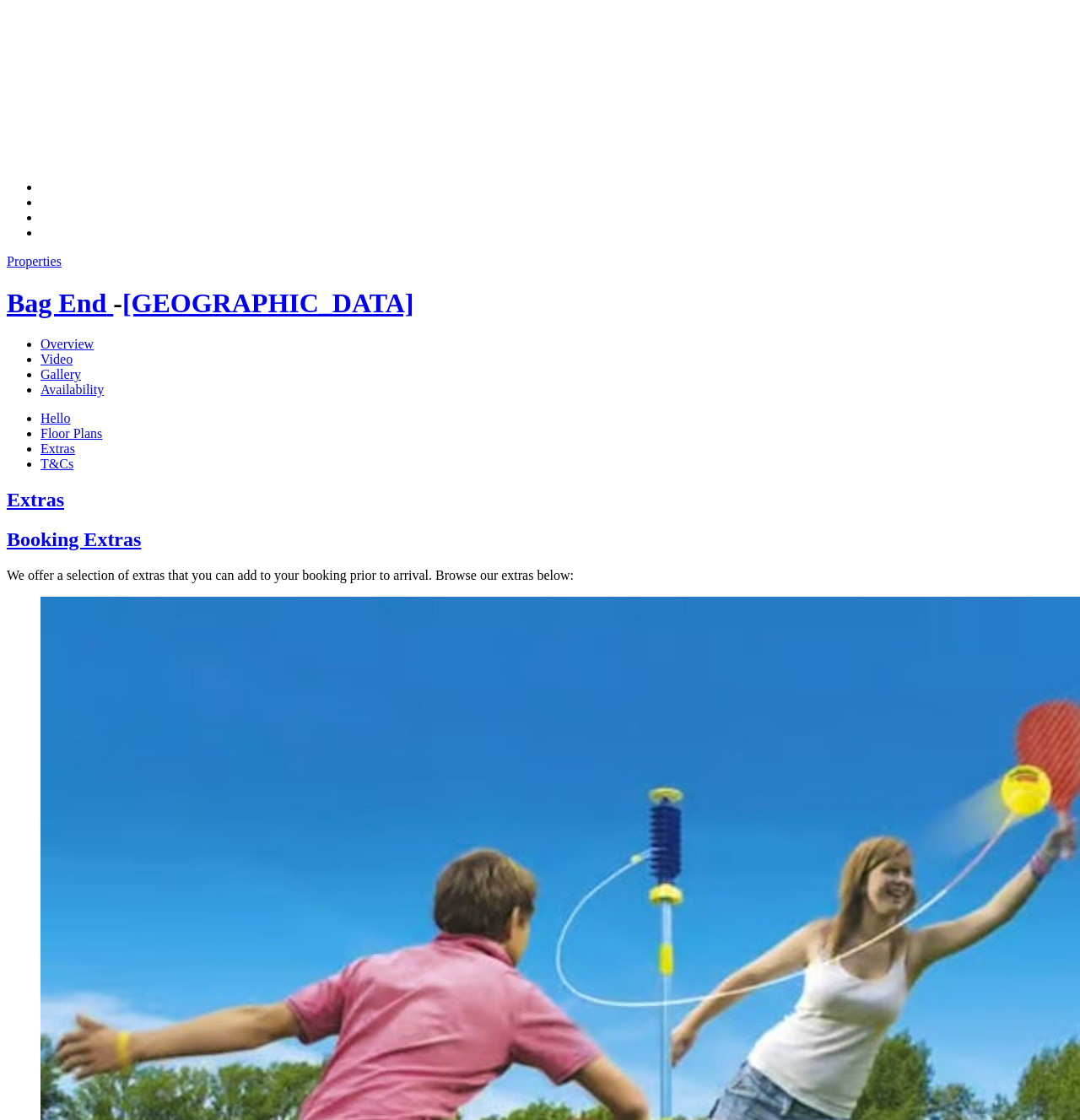
click at [97, 596] on img at bounding box center [580, 1136] width 1080 height 1080
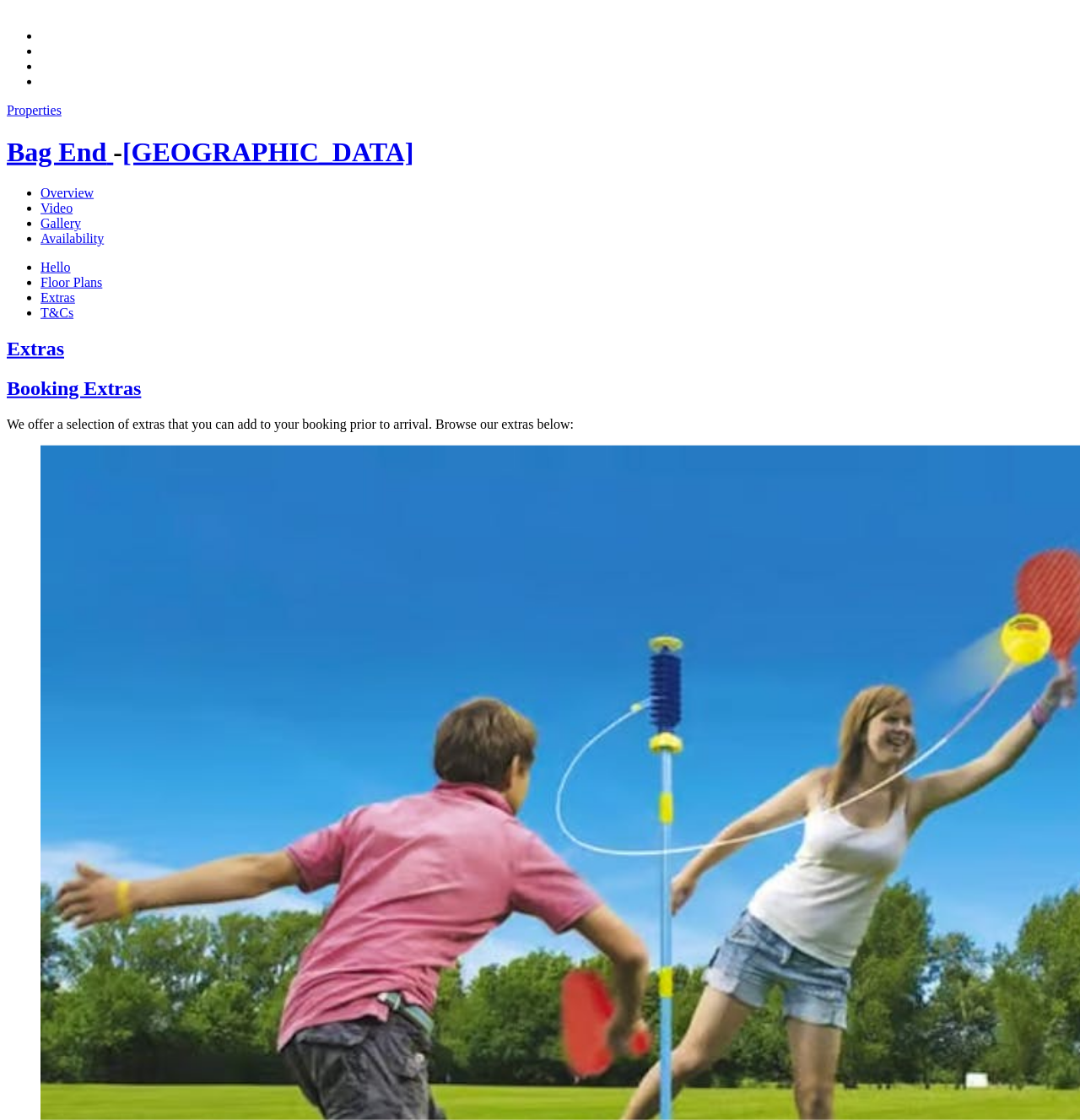
scroll to position [729, 0]
